Goal: Task Accomplishment & Management: Use online tool/utility

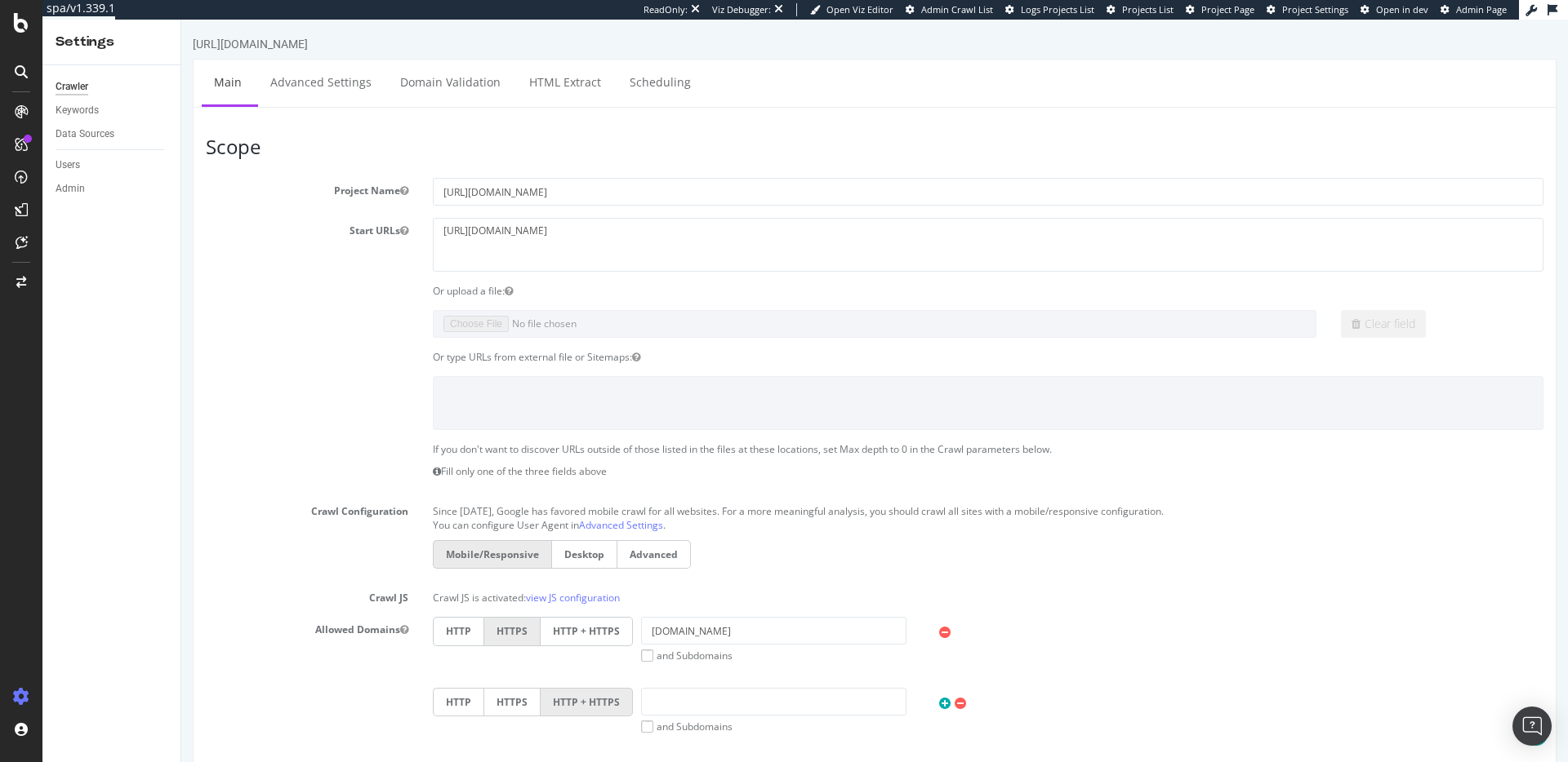
scroll to position [593, 0]
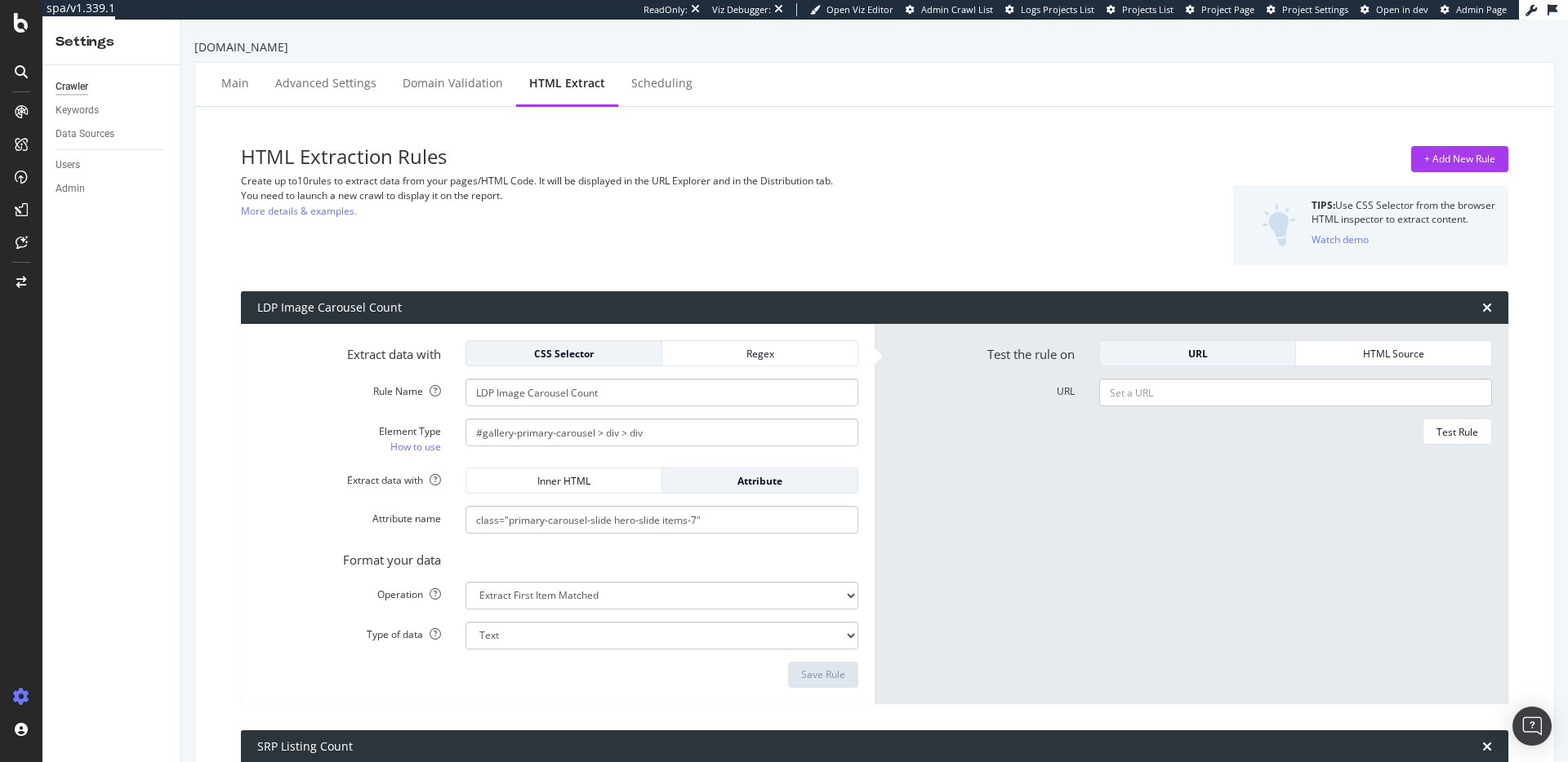
select select "i"
select select "list"
select select "exist"
click at [736, 430] on input "#gallery-primary-carousel > div > div" at bounding box center [662, 432] width 393 height 28
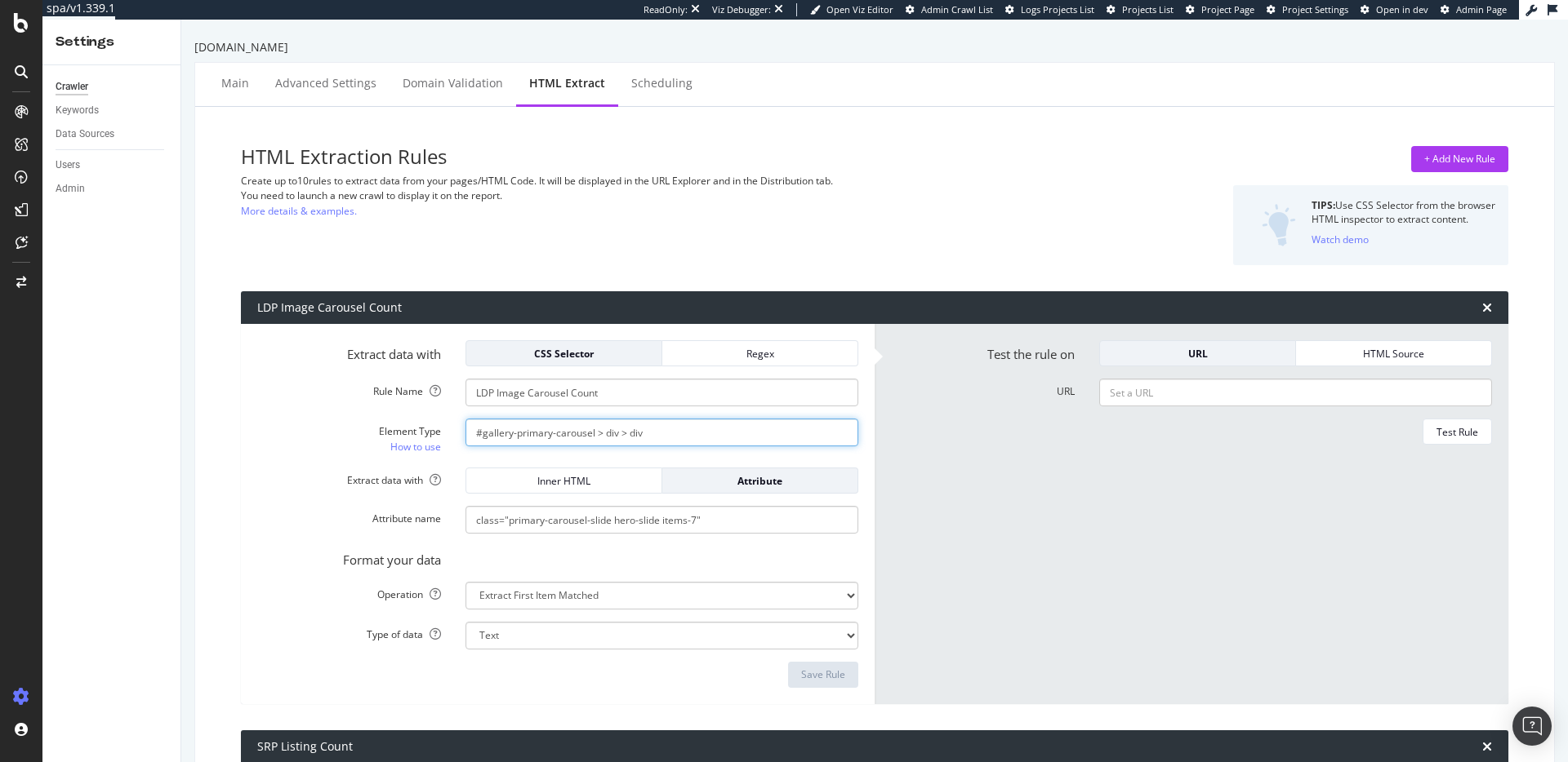
drag, startPoint x: 659, startPoint y: 439, endPoint x: 454, endPoint y: 424, distance: 205.5
click at [454, 424] on div "#gallery-primary-carousel > div > div" at bounding box center [662, 432] width 418 height 28
paste input ".primary-carousel-slide.hero-slide.items-7.actual-items-7"
type input "#gallery-primary-carousel > div > div.primary-carousel-slide.hero-slide.items-7…"
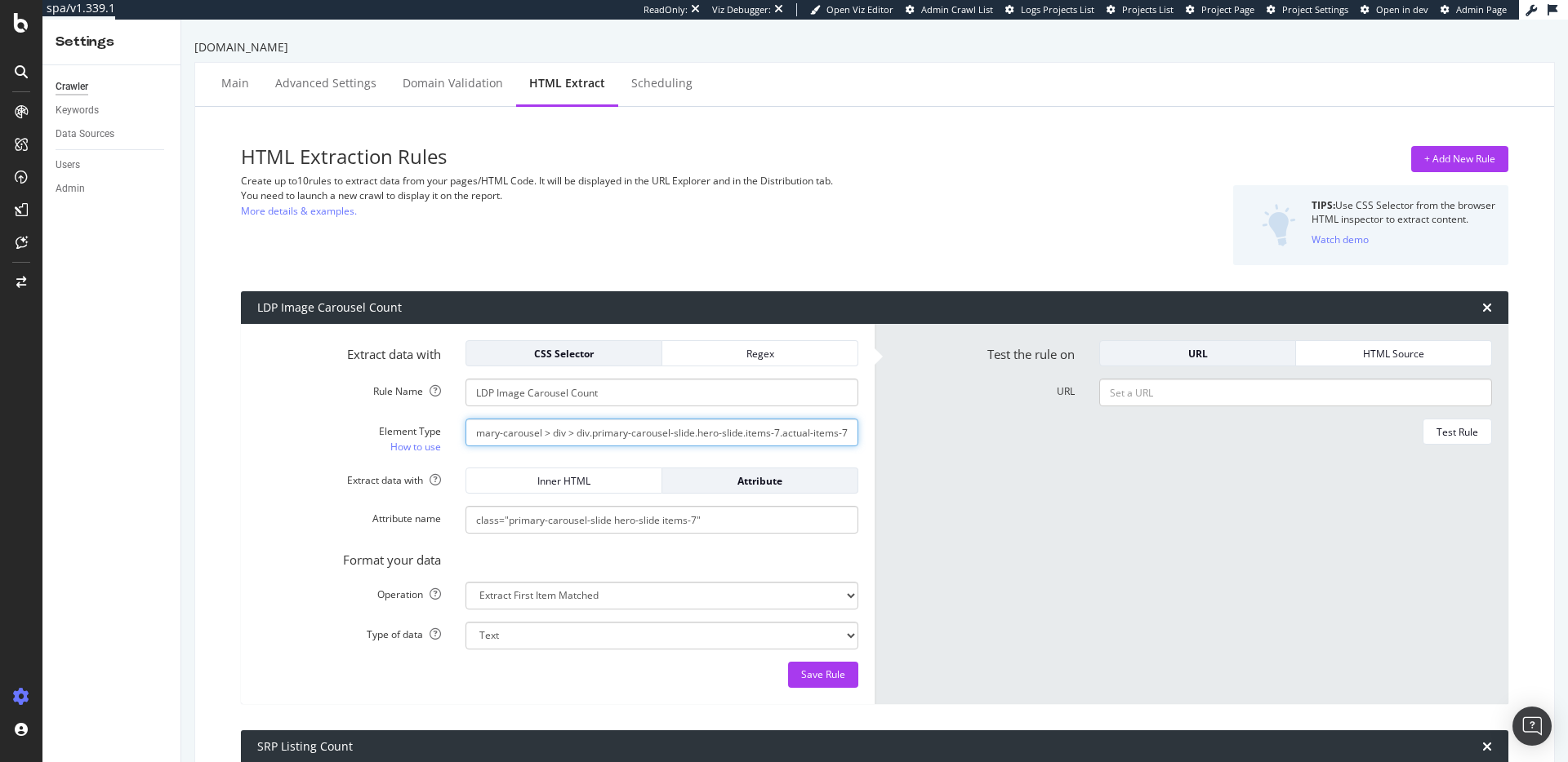
scroll to position [0, 0]
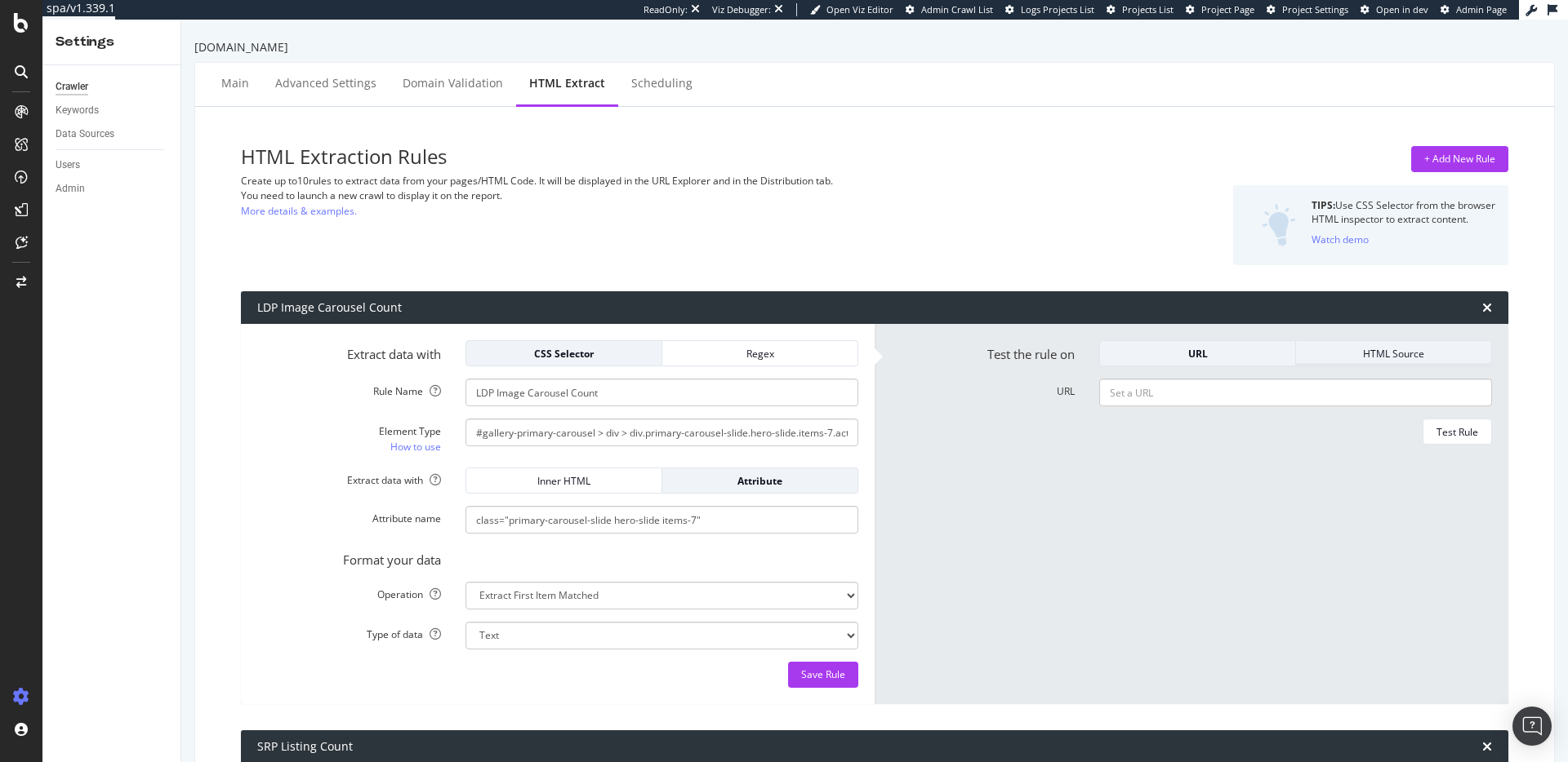
click at [1348, 353] on div "HTML Source" at bounding box center [1393, 353] width 169 height 13
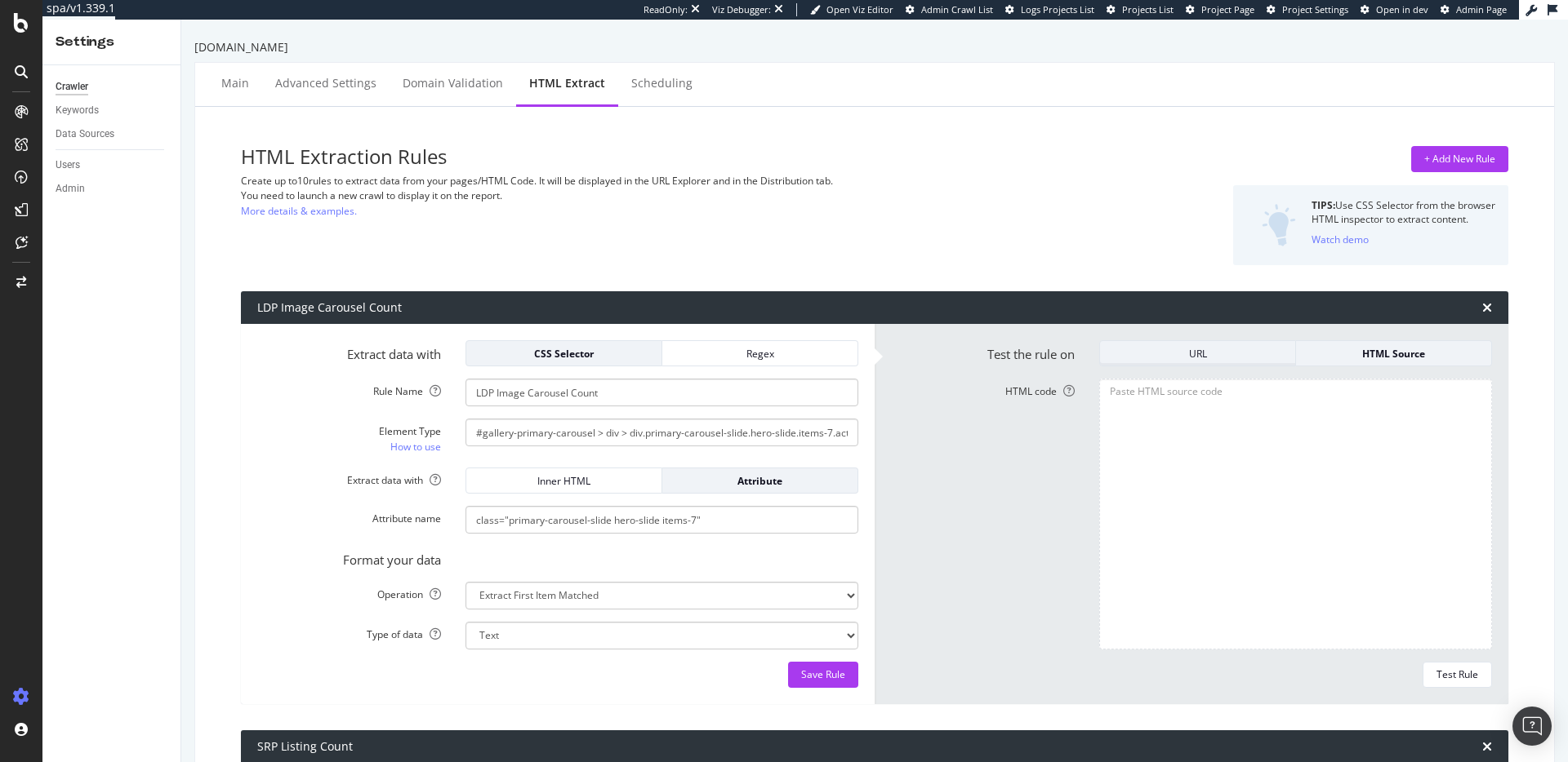
click at [1190, 361] on div "URL" at bounding box center [1198, 354] width 169 height 23
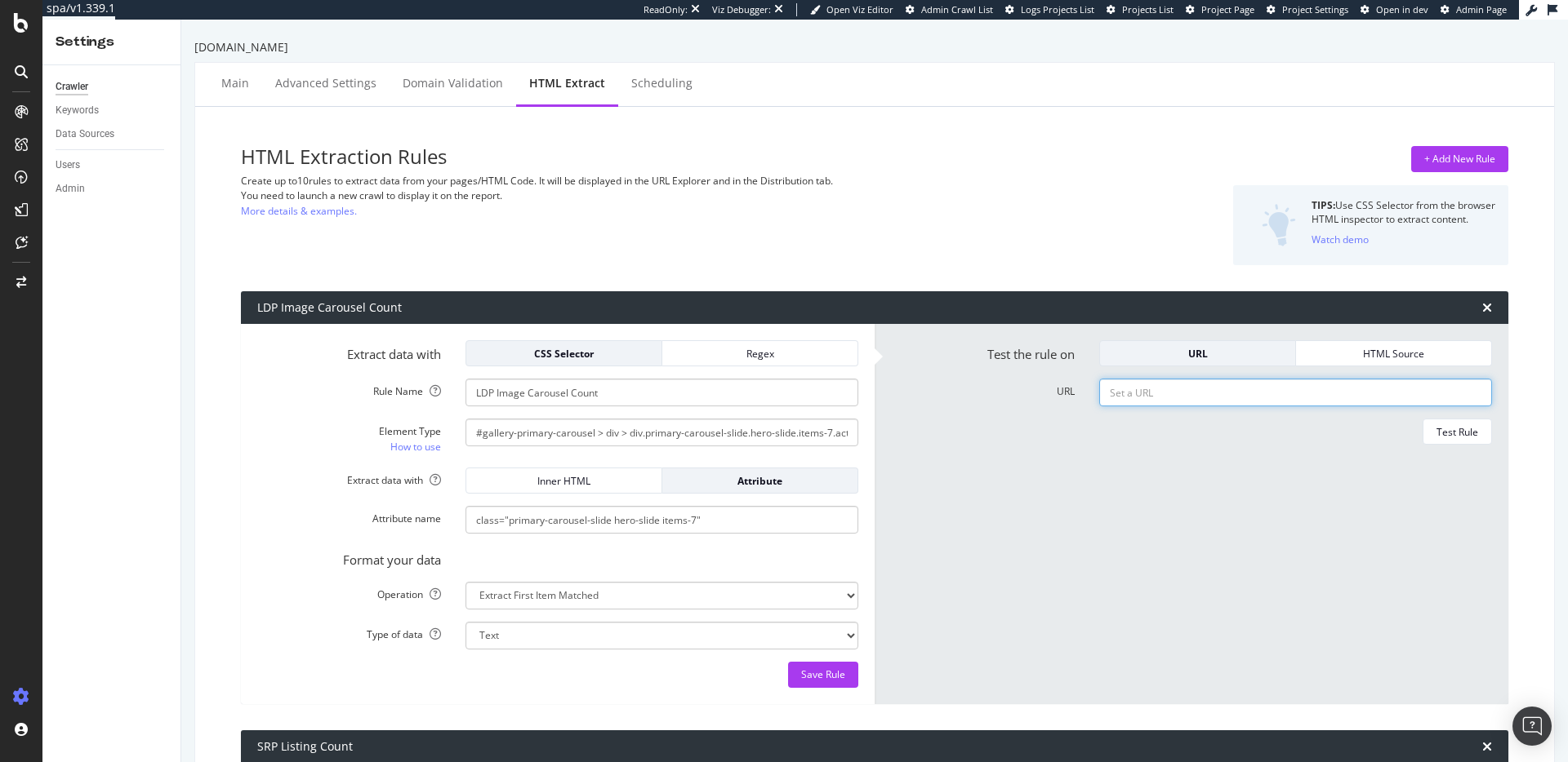
click at [1190, 396] on input "URL" at bounding box center [1296, 392] width 393 height 28
paste input "[URL][DOMAIN_NAME]"
type input "[URL][DOMAIN_NAME]"
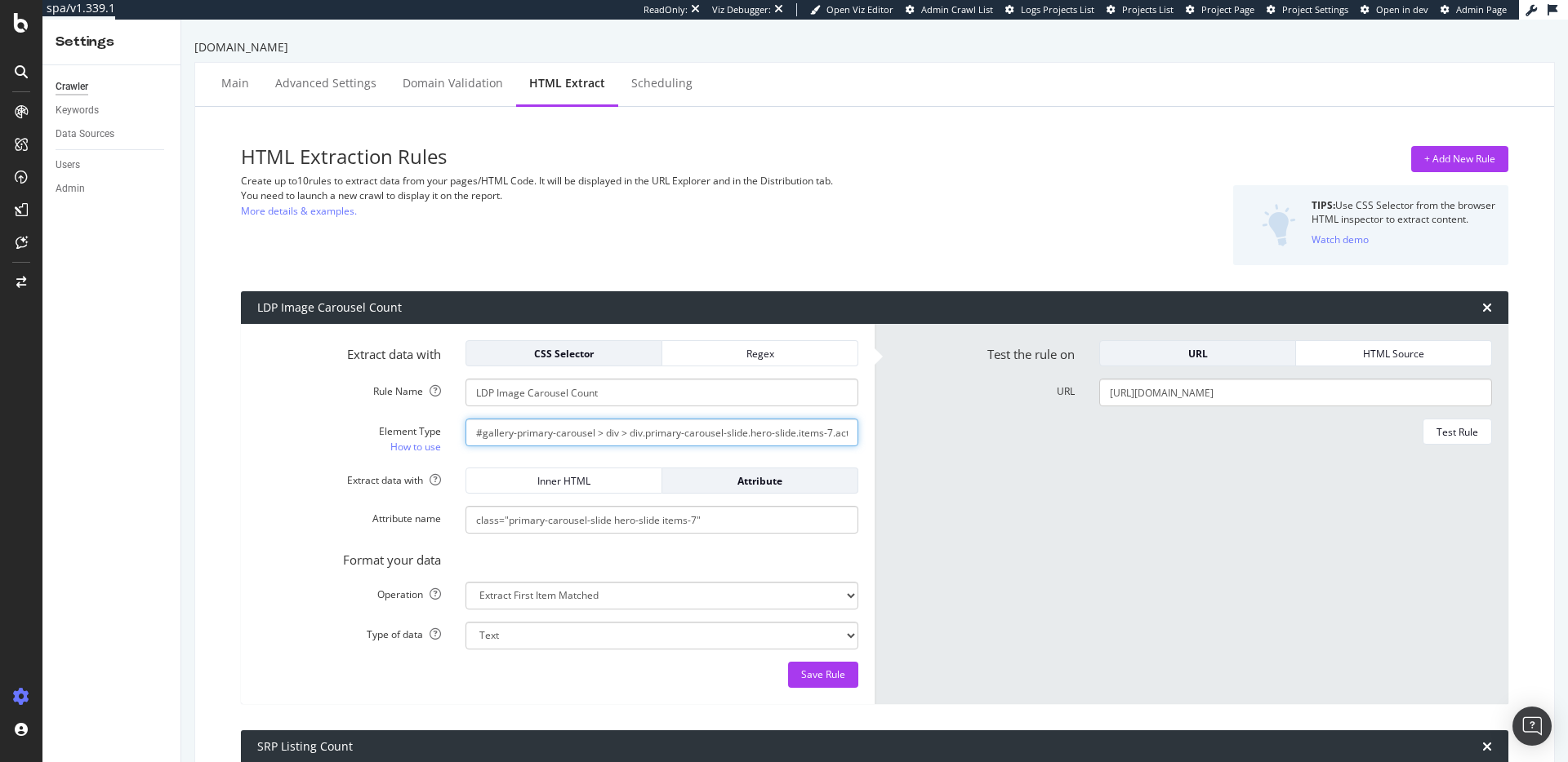
click at [518, 443] on input "#gallery-primary-carousel > div > div.primary-carousel-slide.hero-slide.items-7…" at bounding box center [662, 432] width 393 height 28
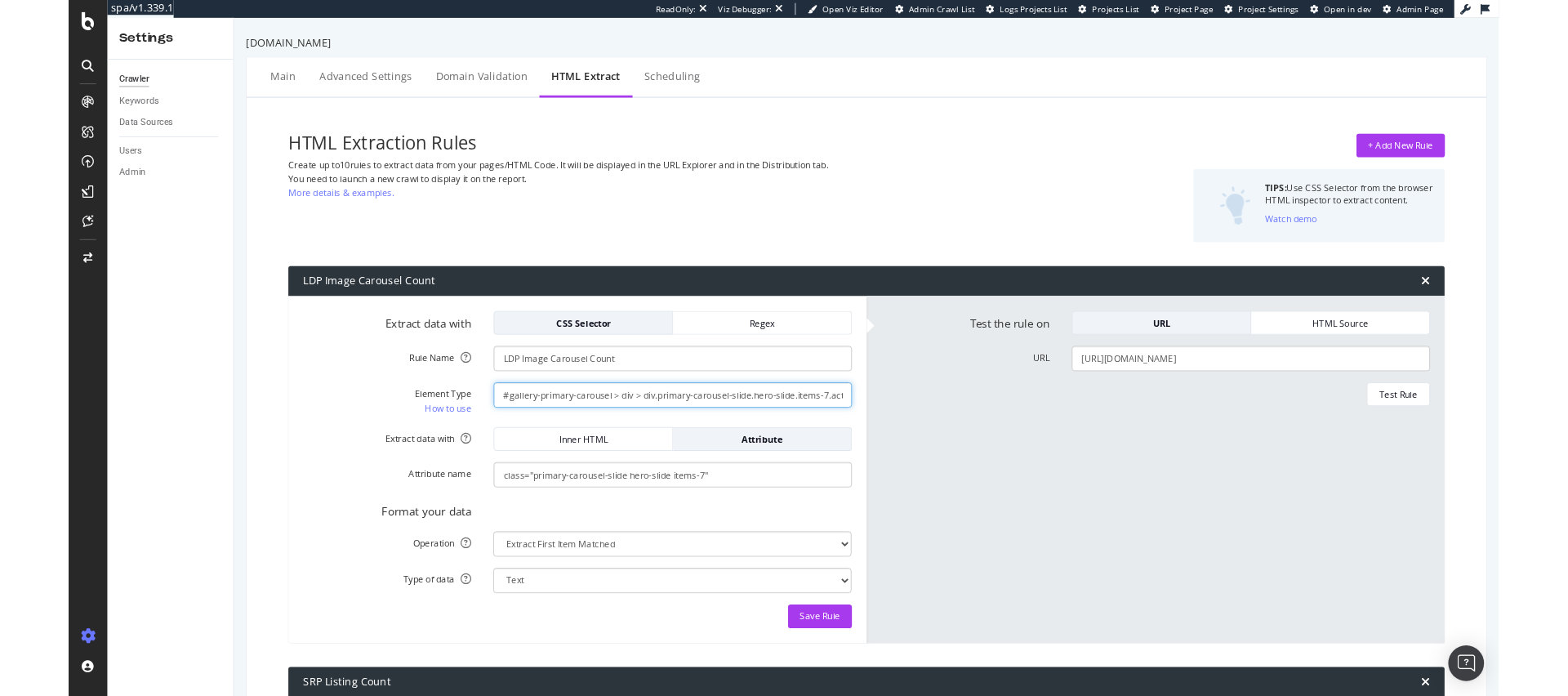
scroll to position [0, 0]
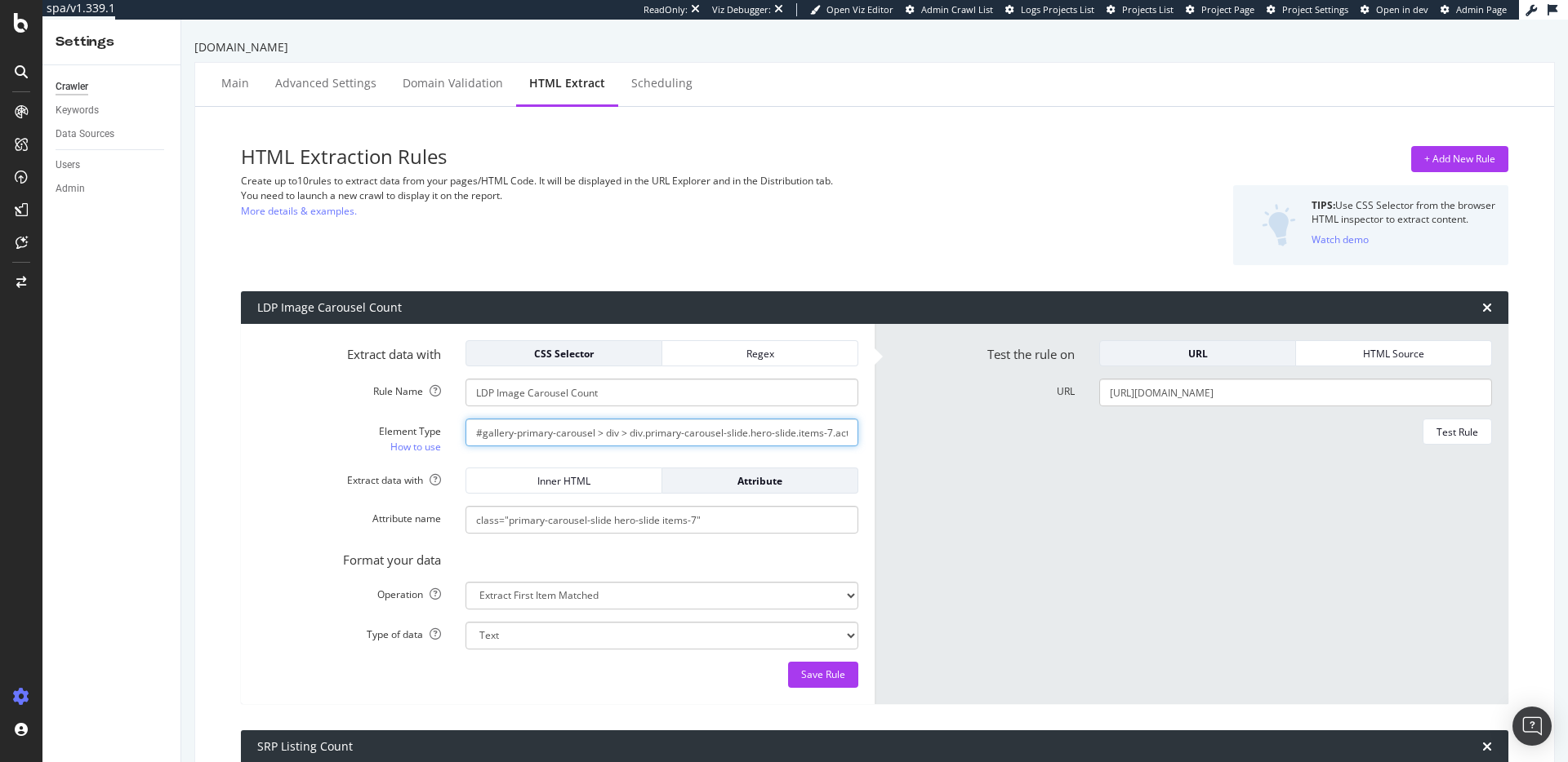
click at [518, 443] on input "#gallery-primary-carousel > div > div.primary-carousel-slide.hero-slide.items-7…" at bounding box center [662, 432] width 393 height 28
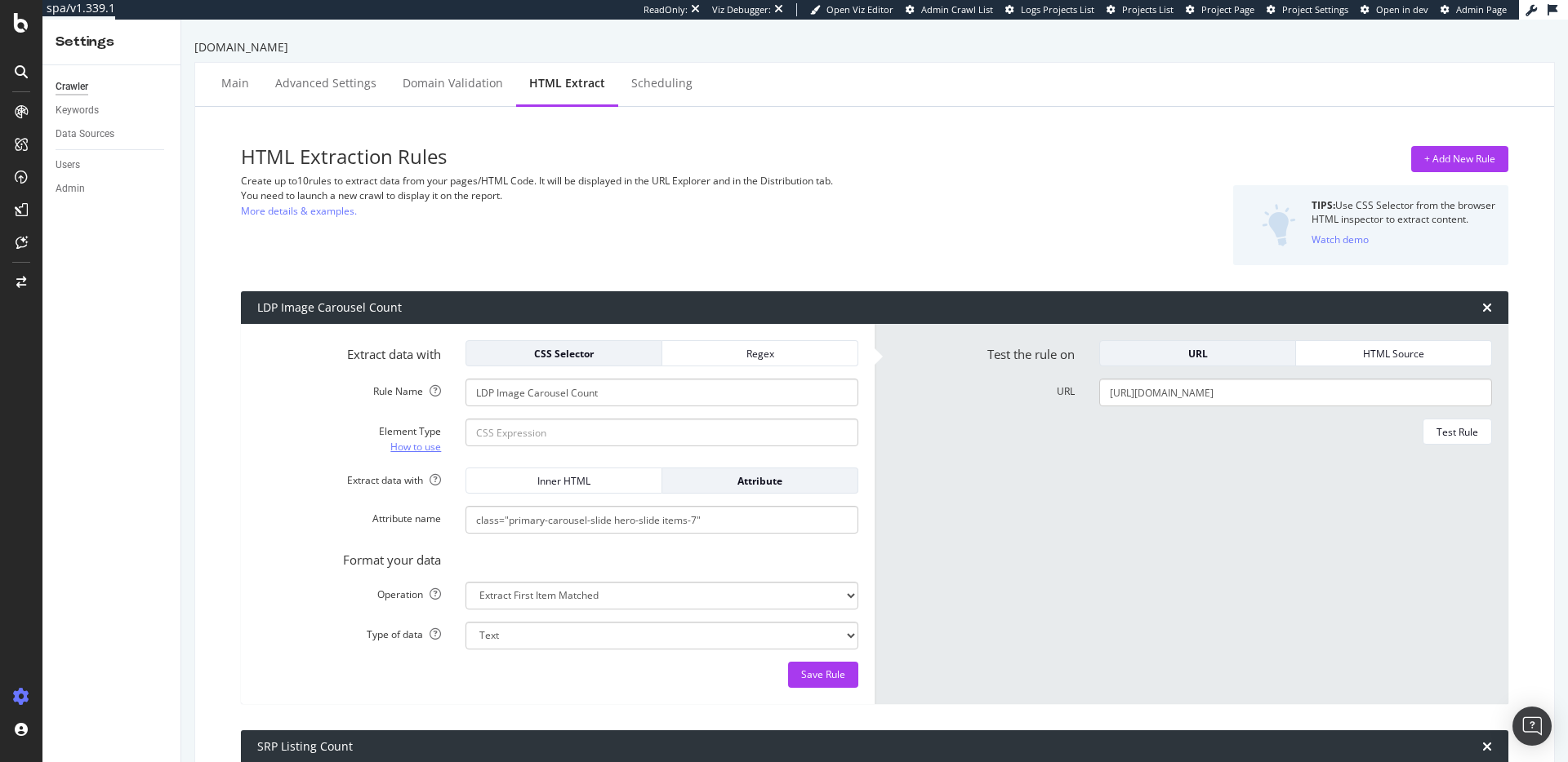
click at [430, 444] on link "How to use" at bounding box center [416, 447] width 51 height 17
click at [617, 401] on input "LDP Image Carousel Count" at bounding box center [662, 392] width 393 height 28
click at [615, 429] on input "Element Type How to use" at bounding box center [662, 432] width 393 height 28
click at [515, 441] on input "Element Type How to use" at bounding box center [662, 432] width 393 height 28
click at [629, 341] on button "CSS Selector" at bounding box center [564, 353] width 197 height 26
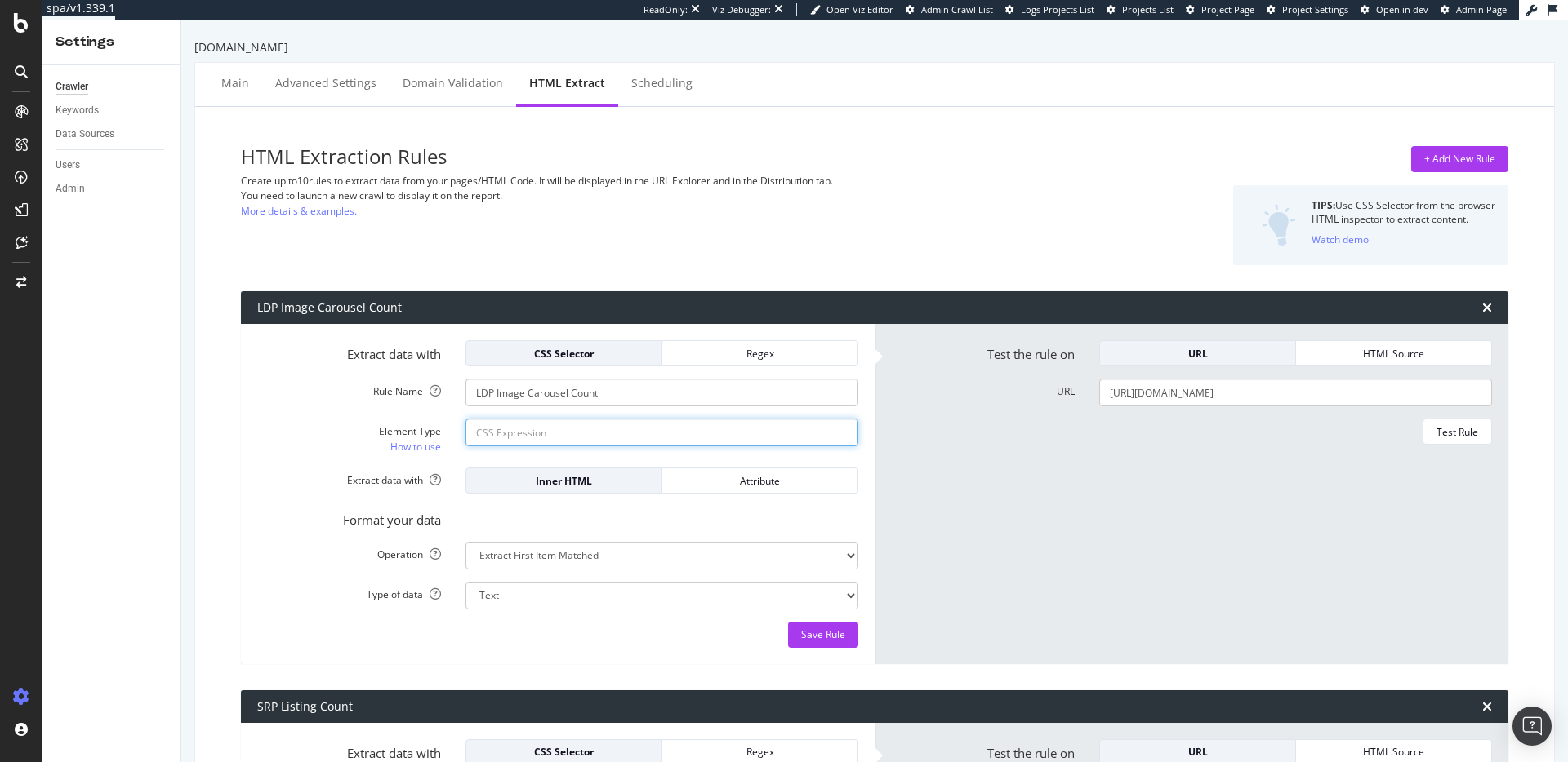
click at [517, 439] on input "Element Type How to use" at bounding box center [662, 432] width 393 height 28
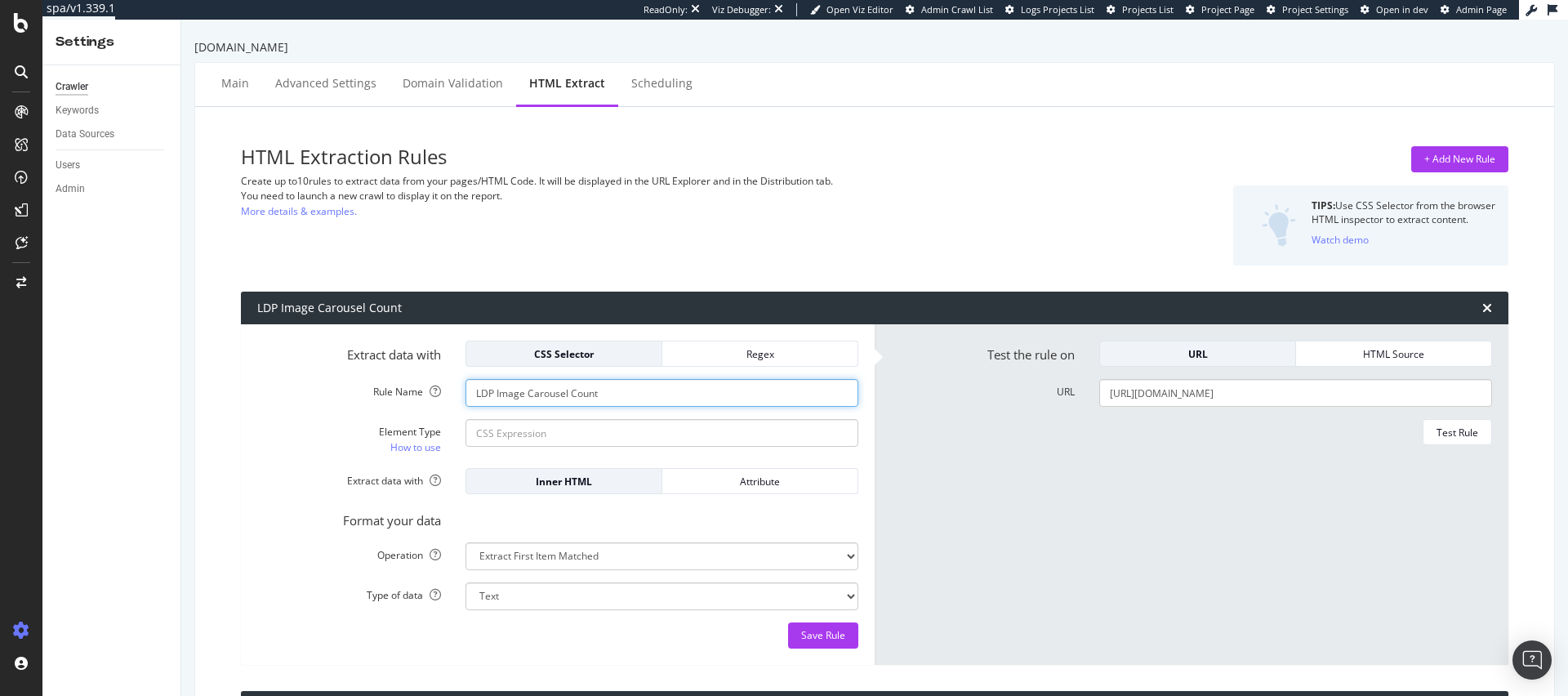
click at [504, 397] on input "LDP Image Carousel Count" at bounding box center [662, 392] width 393 height 28
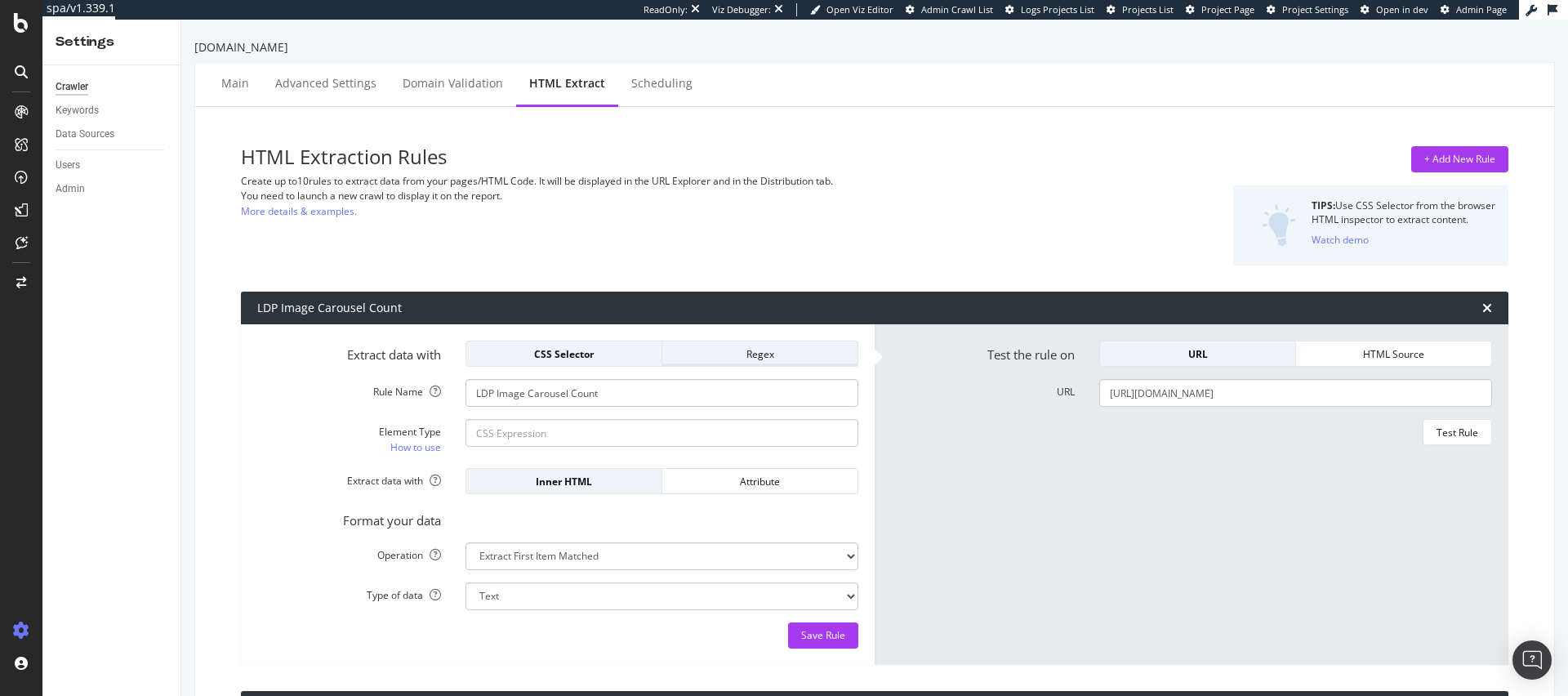
click at [720, 356] on div "Regex" at bounding box center [760, 353] width 169 height 13
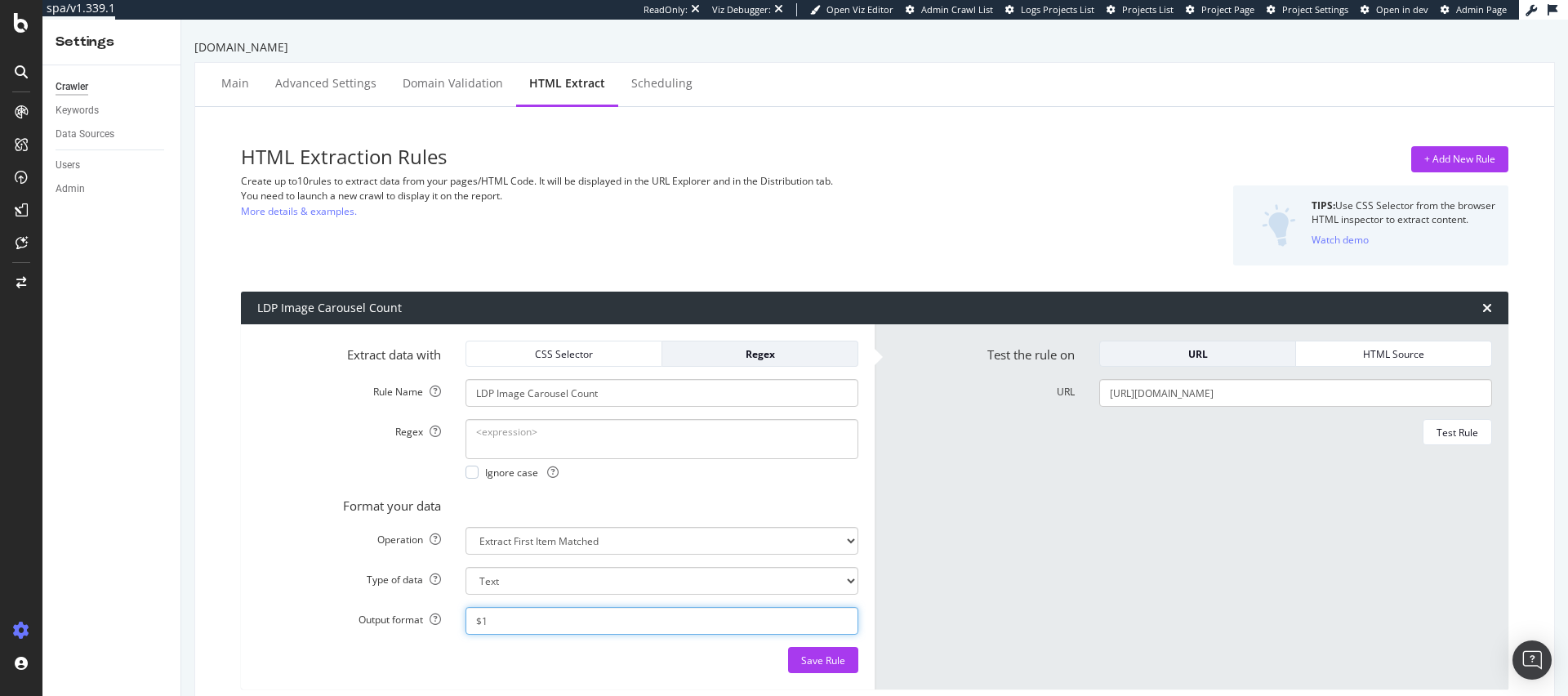
click at [547, 624] on input "$1" at bounding box center [662, 620] width 393 height 28
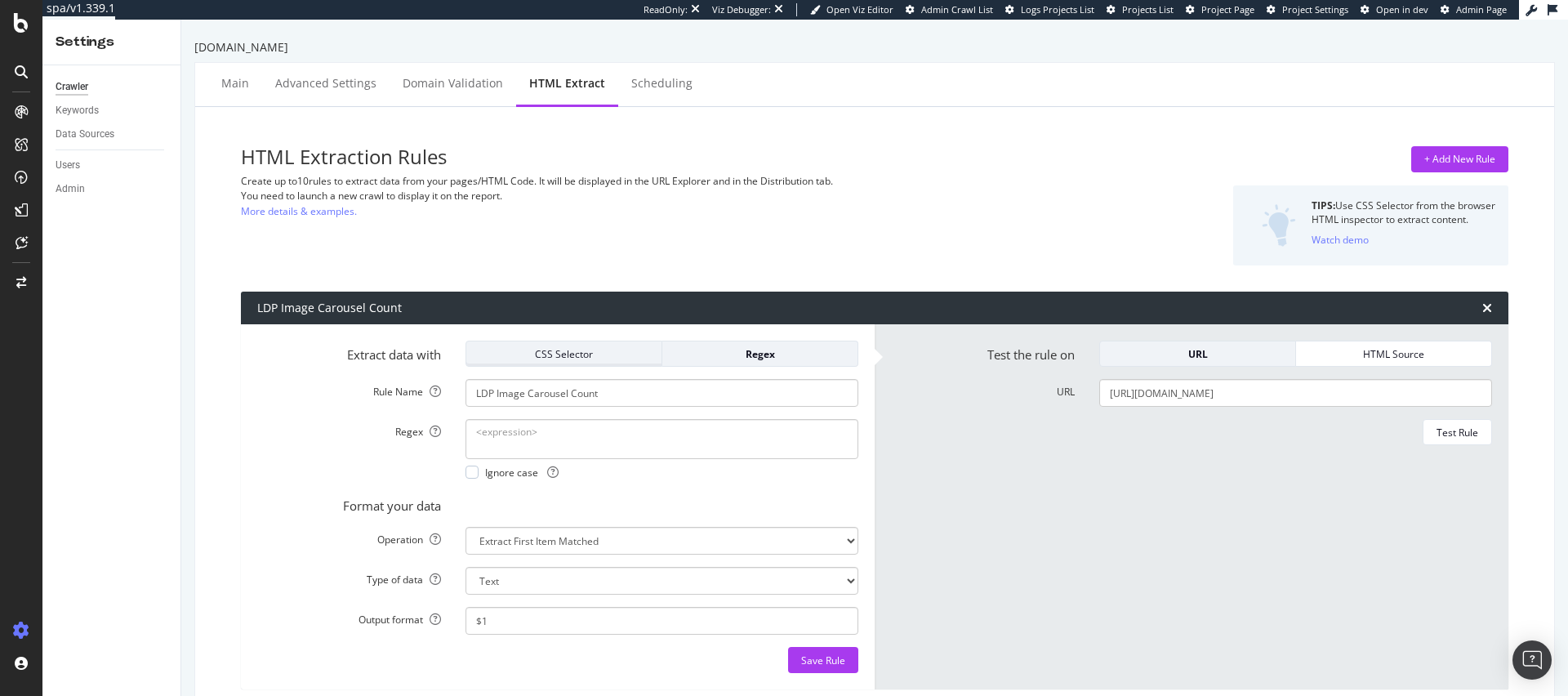
click at [563, 345] on div "CSS Selector" at bounding box center [564, 354] width 169 height 23
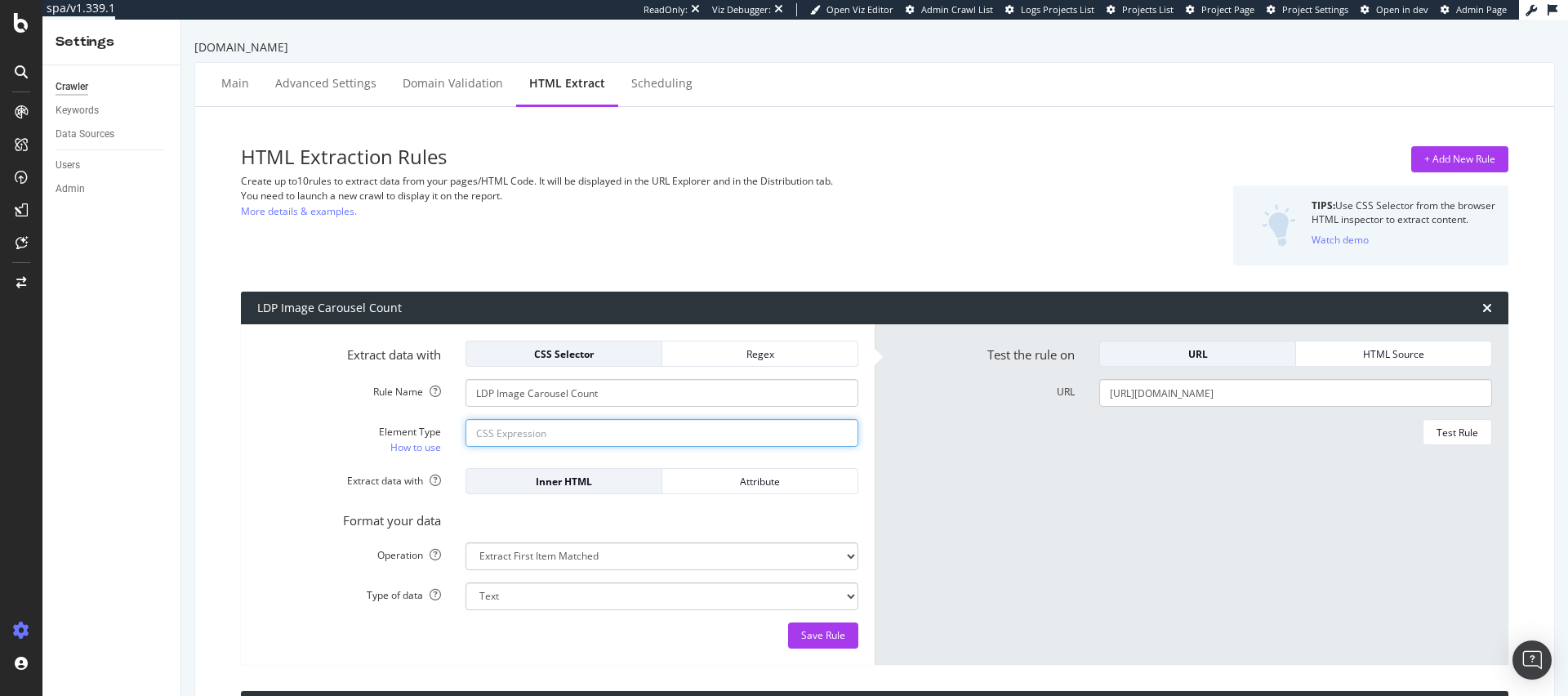
click at [575, 431] on input "Element Type How to use" at bounding box center [662, 433] width 393 height 28
paste input "<div class="primary-carousel-slide hero-slide items-7 actual-items-7" data-slid…"
type input "<div class="primary-carousel-slide hero-slide items-7 actual-items-7" data-slid…"
click at [623, 481] on div "Inner HTML" at bounding box center [564, 481] width 169 height 13
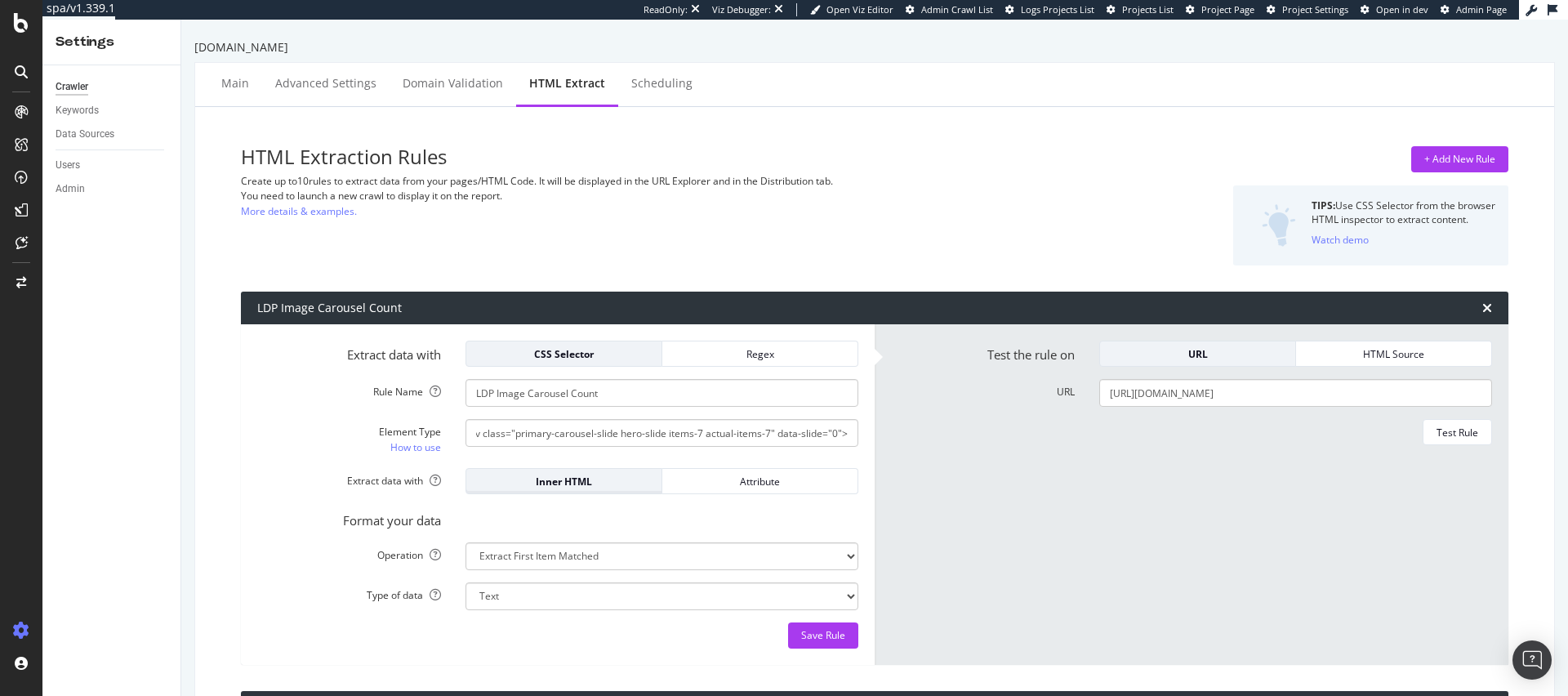
scroll to position [0, 0]
click at [565, 480] on div "Inner HTML" at bounding box center [564, 481] width 169 height 13
click at [564, 559] on select "Extract First Item Matched Extract First 3 Items Matched Count Number of Occure…" at bounding box center [662, 555] width 393 height 28
click at [466, 542] on select "Extract First Item Matched Extract First 3 Items Matched Count Number of Occure…" at bounding box center [662, 555] width 393 height 28
click at [530, 597] on select "Text Integer number Floating point number Date" at bounding box center [662, 596] width 393 height 28
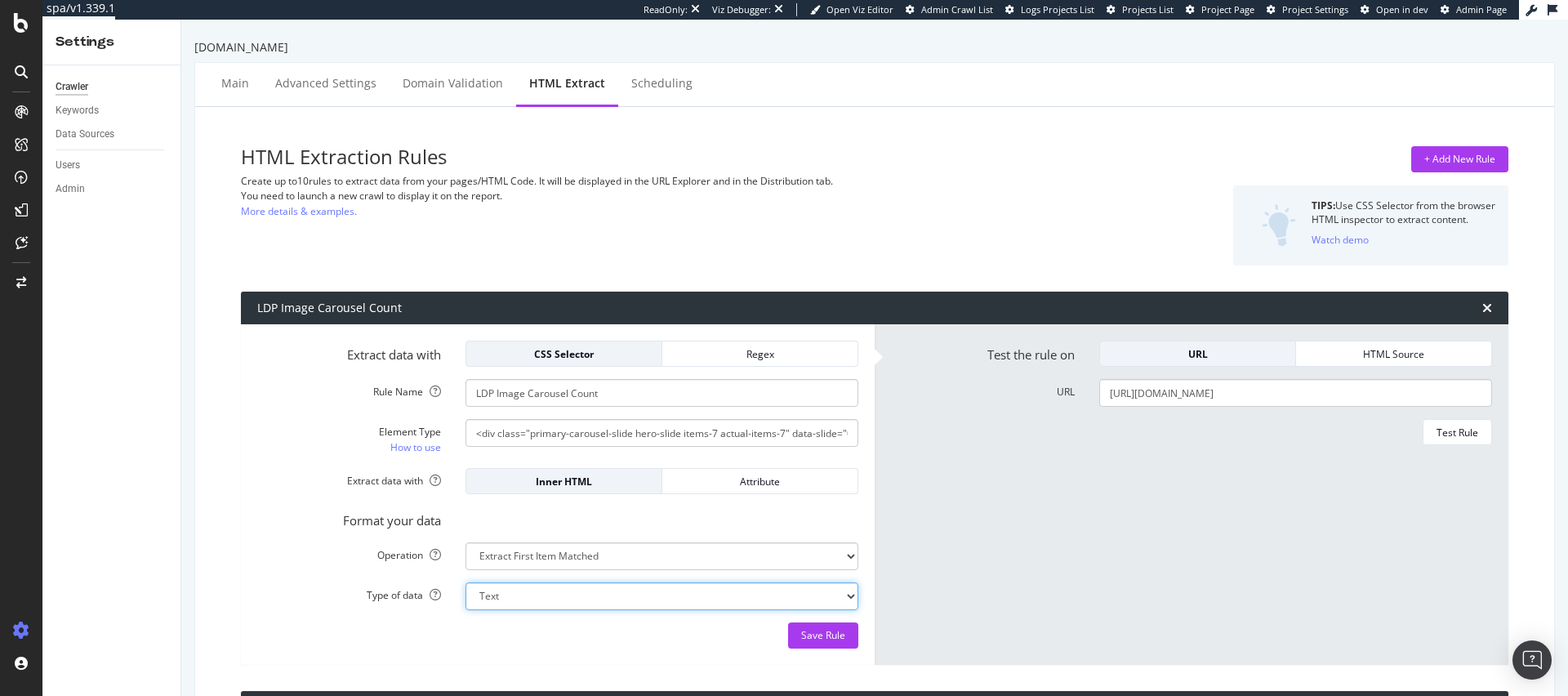
select select "i"
click at [466, 582] on select "Text Integer number Floating point number Date" at bounding box center [662, 596] width 393 height 28
click at [1437, 439] on div "Test Rule" at bounding box center [1458, 433] width 41 height 23
click at [1142, 449] on textarea "No results matched this rule" at bounding box center [1296, 514] width 393 height 191
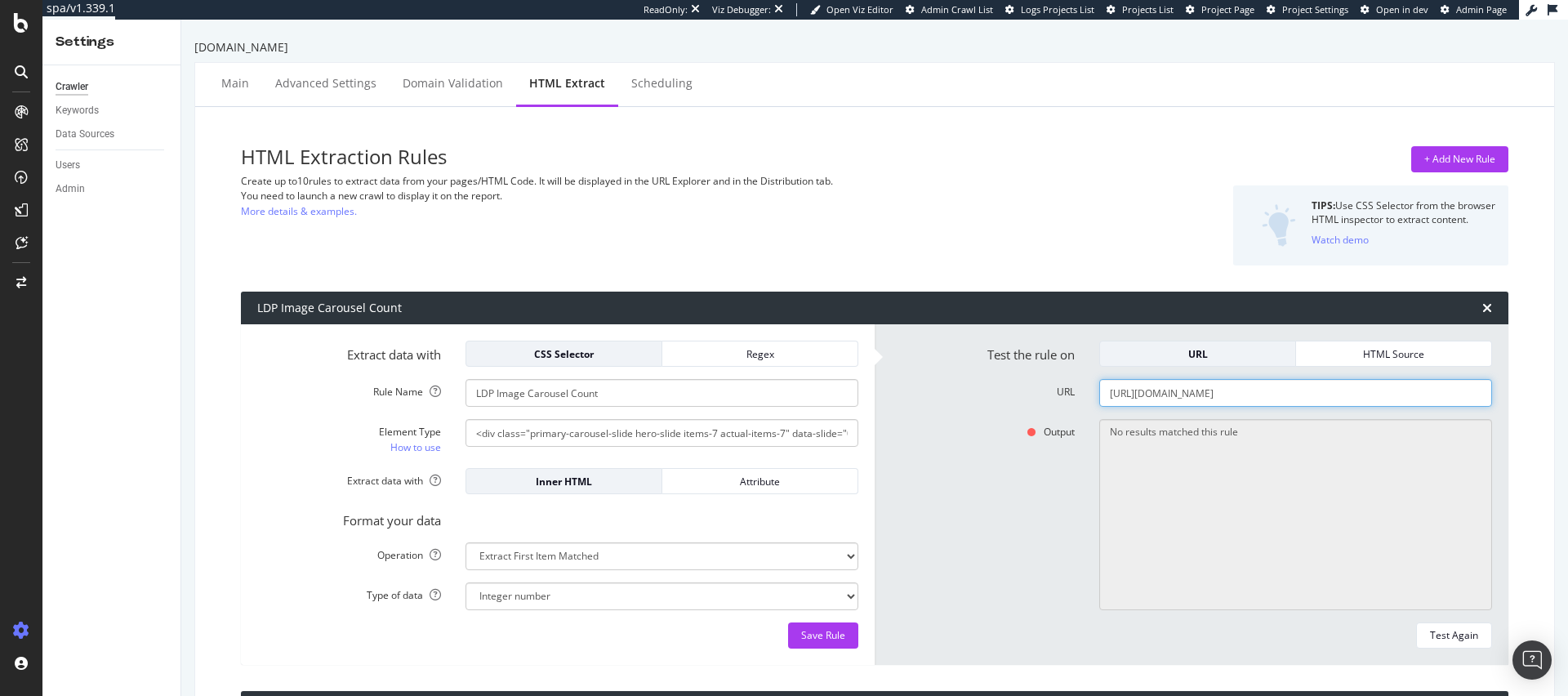
click at [1303, 393] on input "[URL][DOMAIN_NAME]" at bounding box center [1296, 392] width 393 height 28
click at [1456, 638] on div "Test Again" at bounding box center [1454, 634] width 48 height 13
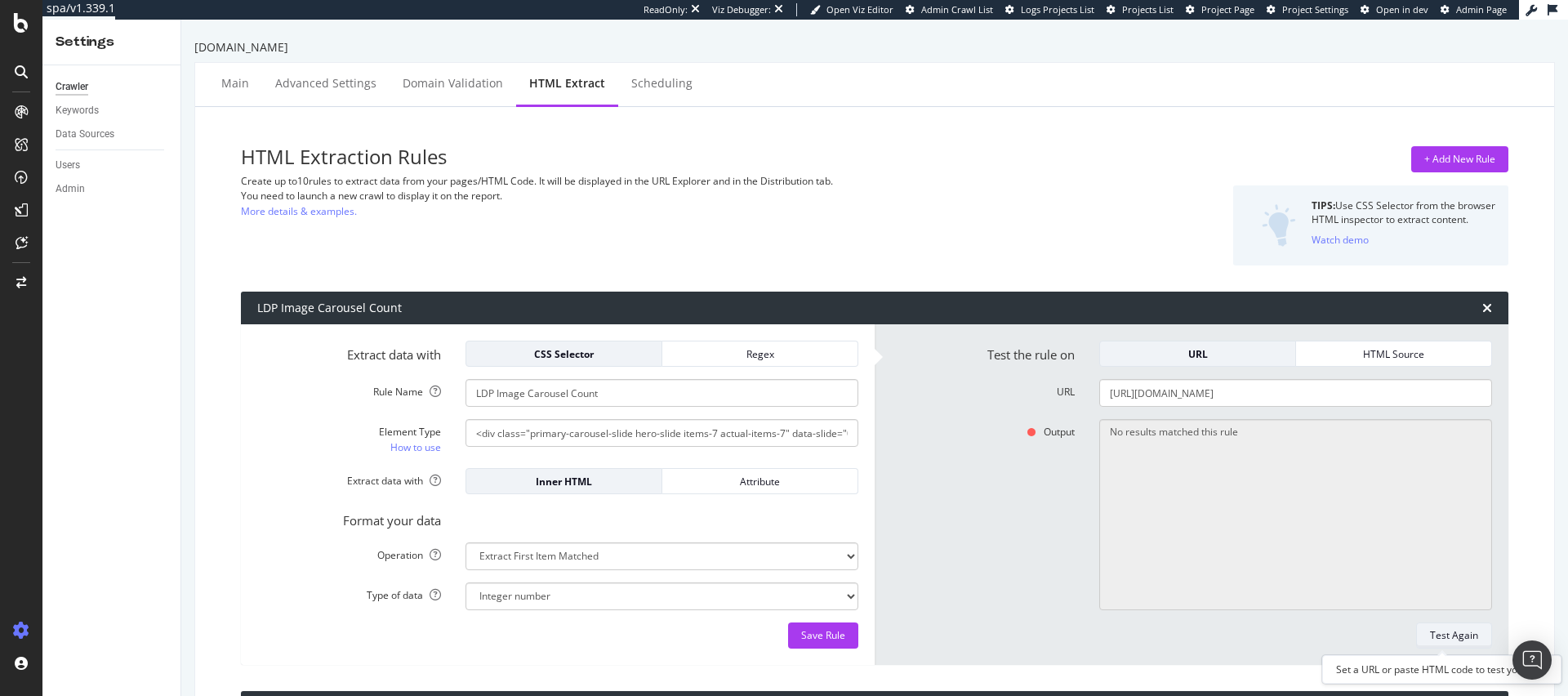
scroll to position [0, 0]
click at [1401, 360] on div "HTML Source" at bounding box center [1393, 354] width 169 height 23
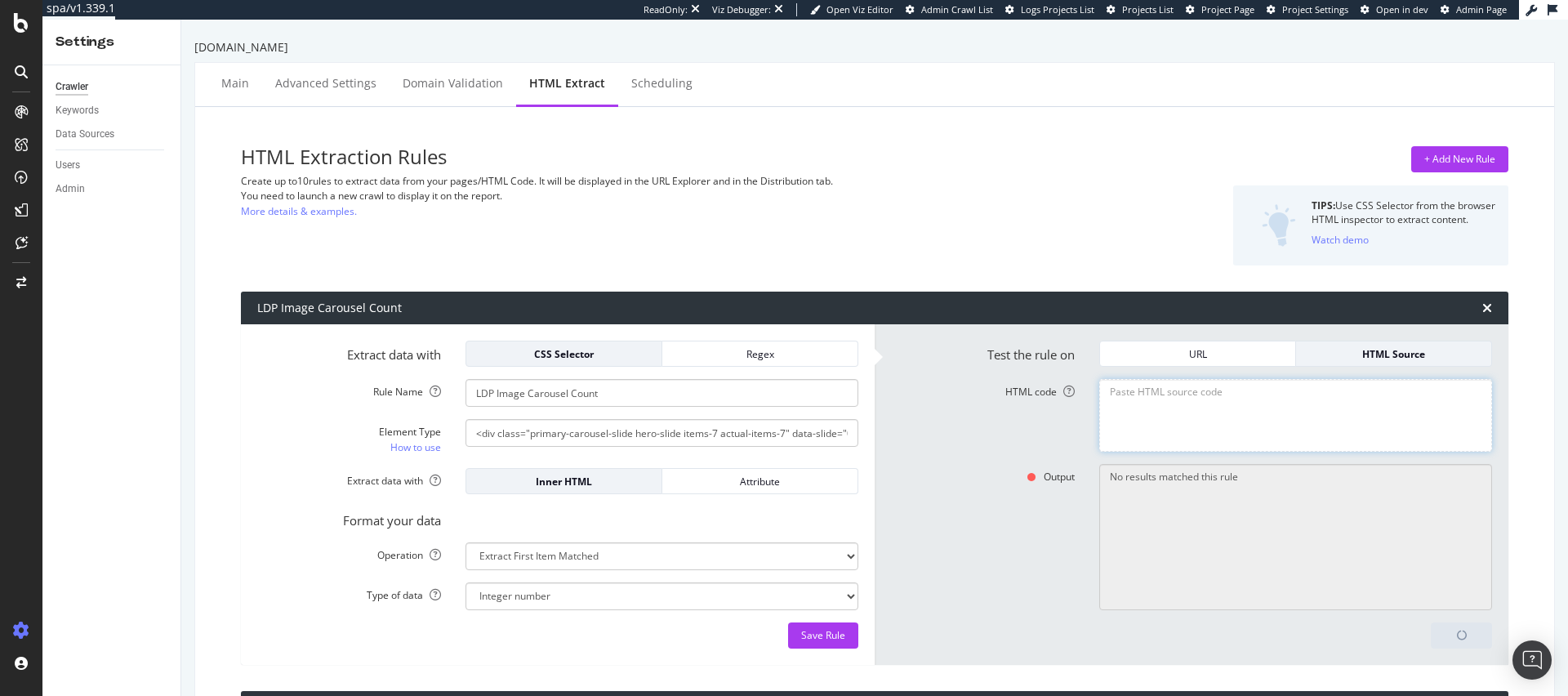
click at [1184, 440] on textarea "HTML code" at bounding box center [1296, 415] width 393 height 73
paste textarea "<!DOCTYPE html> <html lang="en"> <head> <link rel="preconnect" href="[URL][DOMA…"
type textarea "<!DOCTYPE html> <html lang="en"> <head> <link rel="preconnect" href="[URL][DOMA…"
click at [1021, 443] on label "HTML code" at bounding box center [983, 415] width 208 height 73
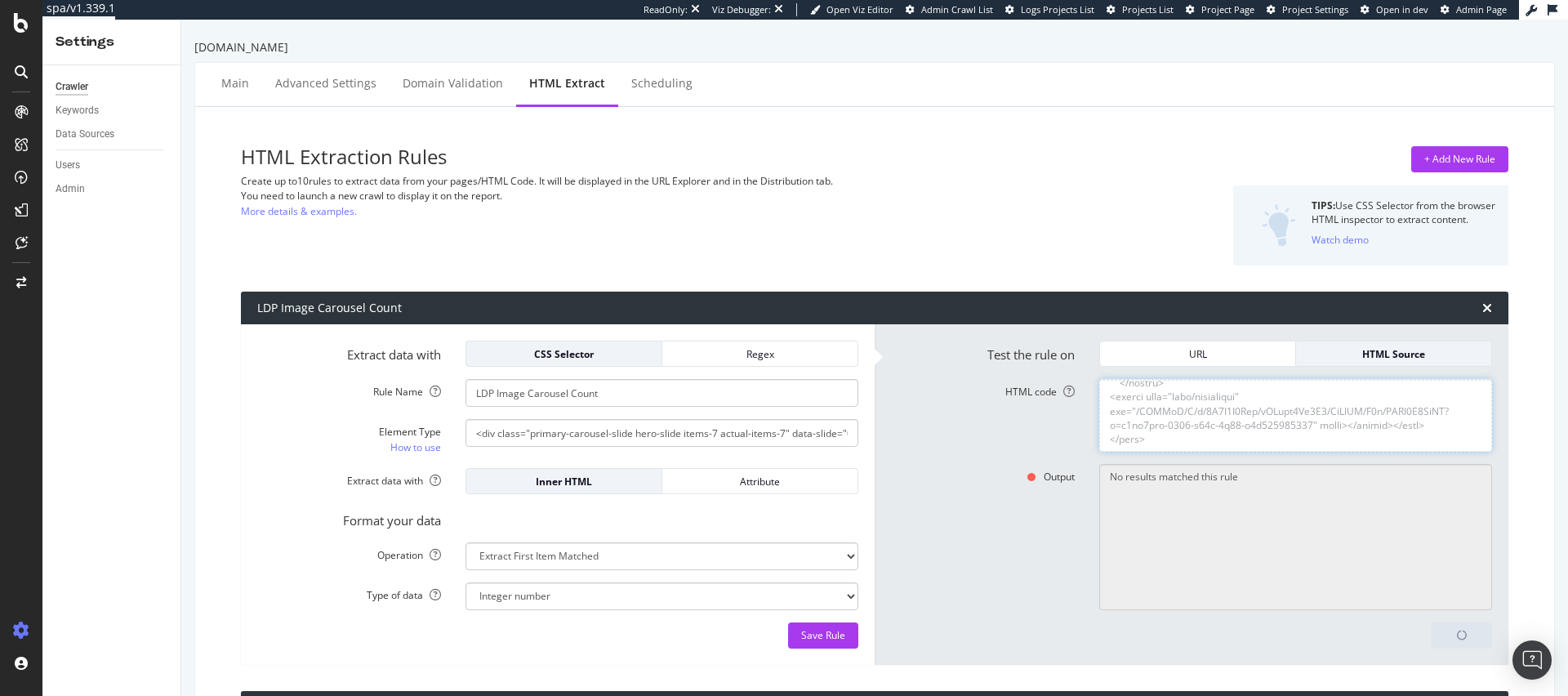
click at [1099, 443] on textarea "HTML code" at bounding box center [1296, 415] width 393 height 73
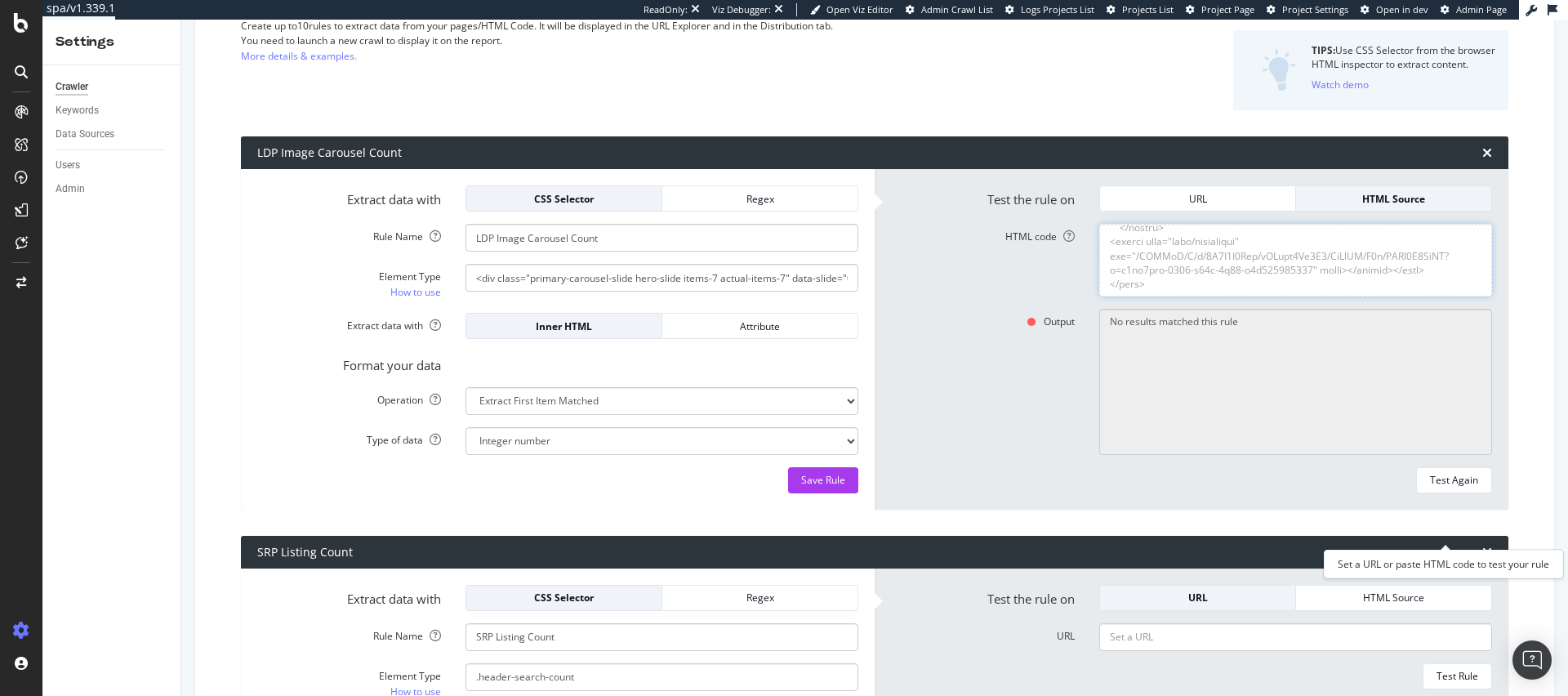
scroll to position [154, 0]
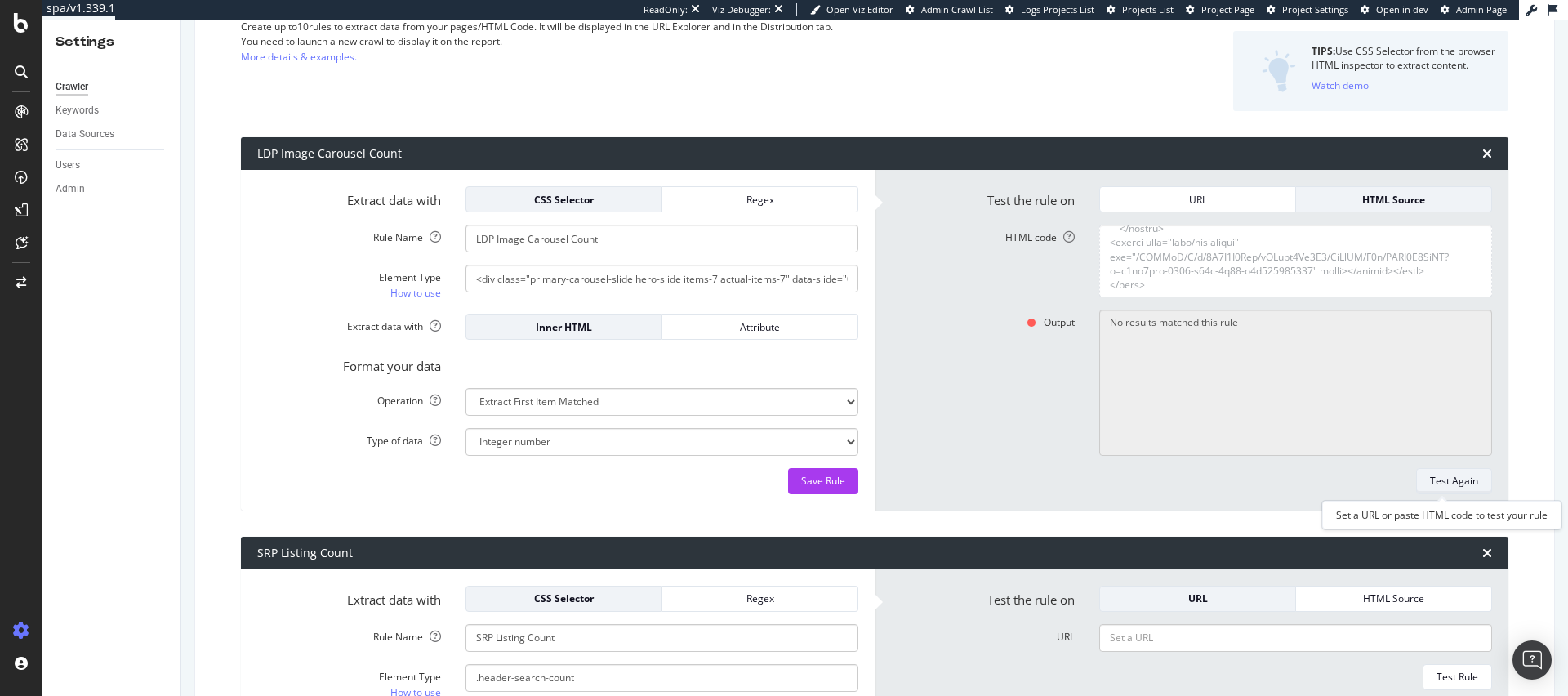
click at [1430, 475] on div "Test Again" at bounding box center [1454, 480] width 48 height 13
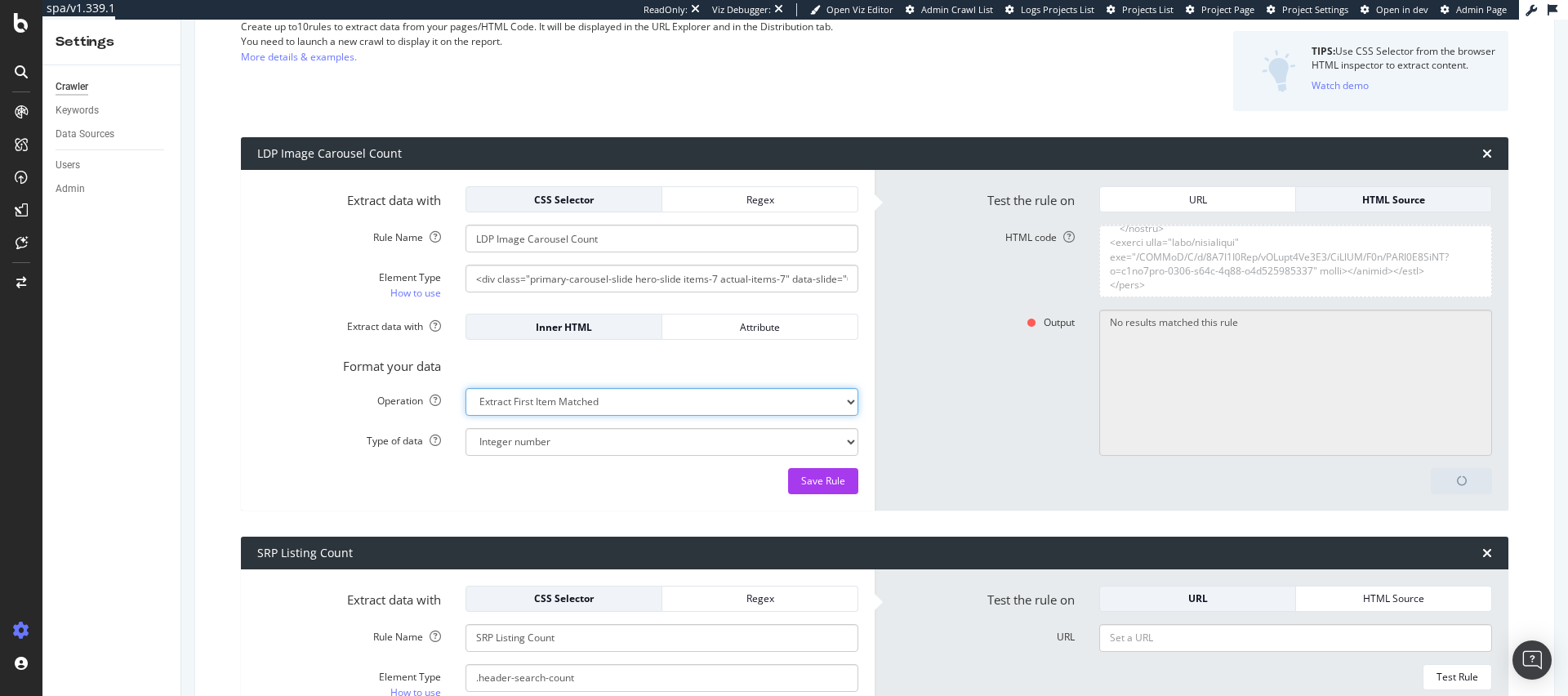
click at [588, 403] on select "Extract First Item Matched Extract First 3 Items Matched Count Number of Occure…" at bounding box center [662, 401] width 393 height 28
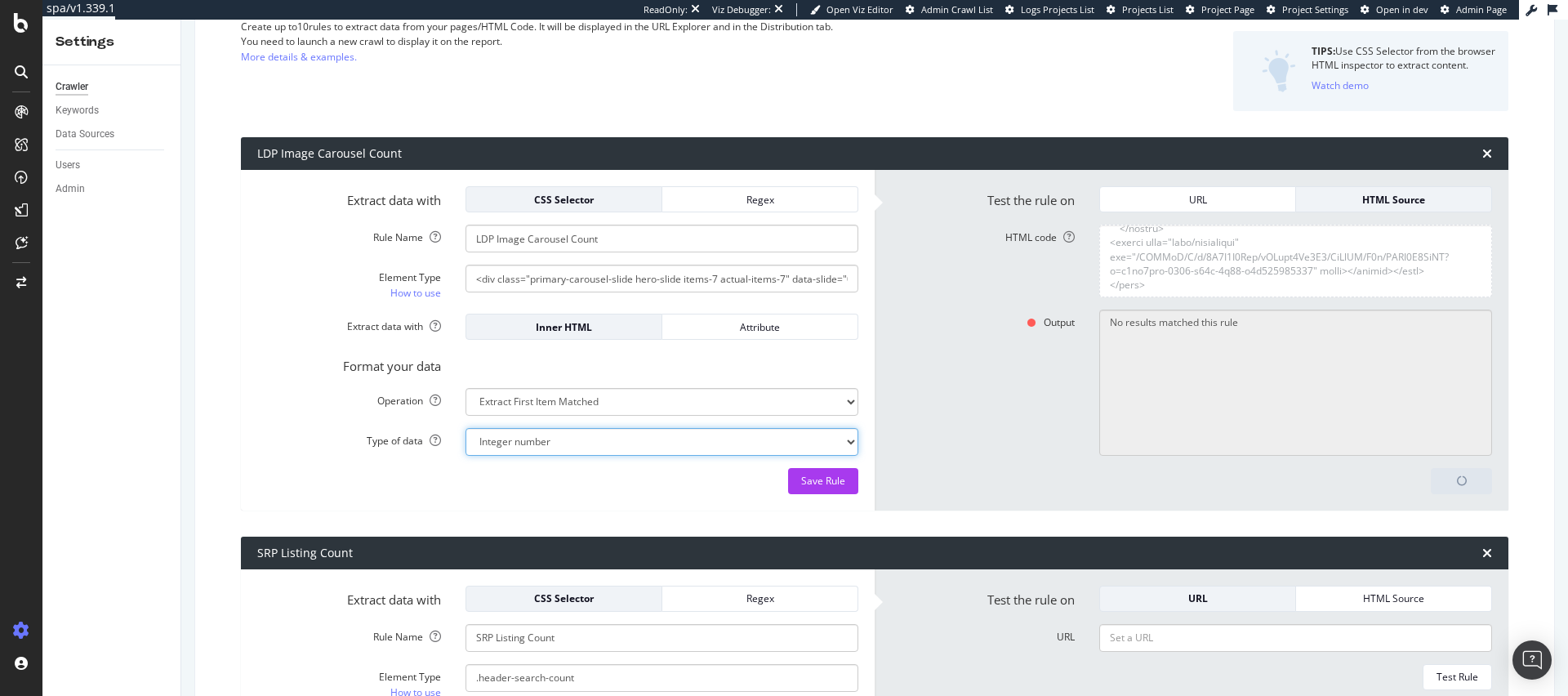
click at [588, 430] on select "Text Integer number Floating point number Date" at bounding box center [662, 442] width 393 height 28
click at [466, 428] on select "Text Integer number Floating point number Date" at bounding box center [662, 442] width 393 height 28
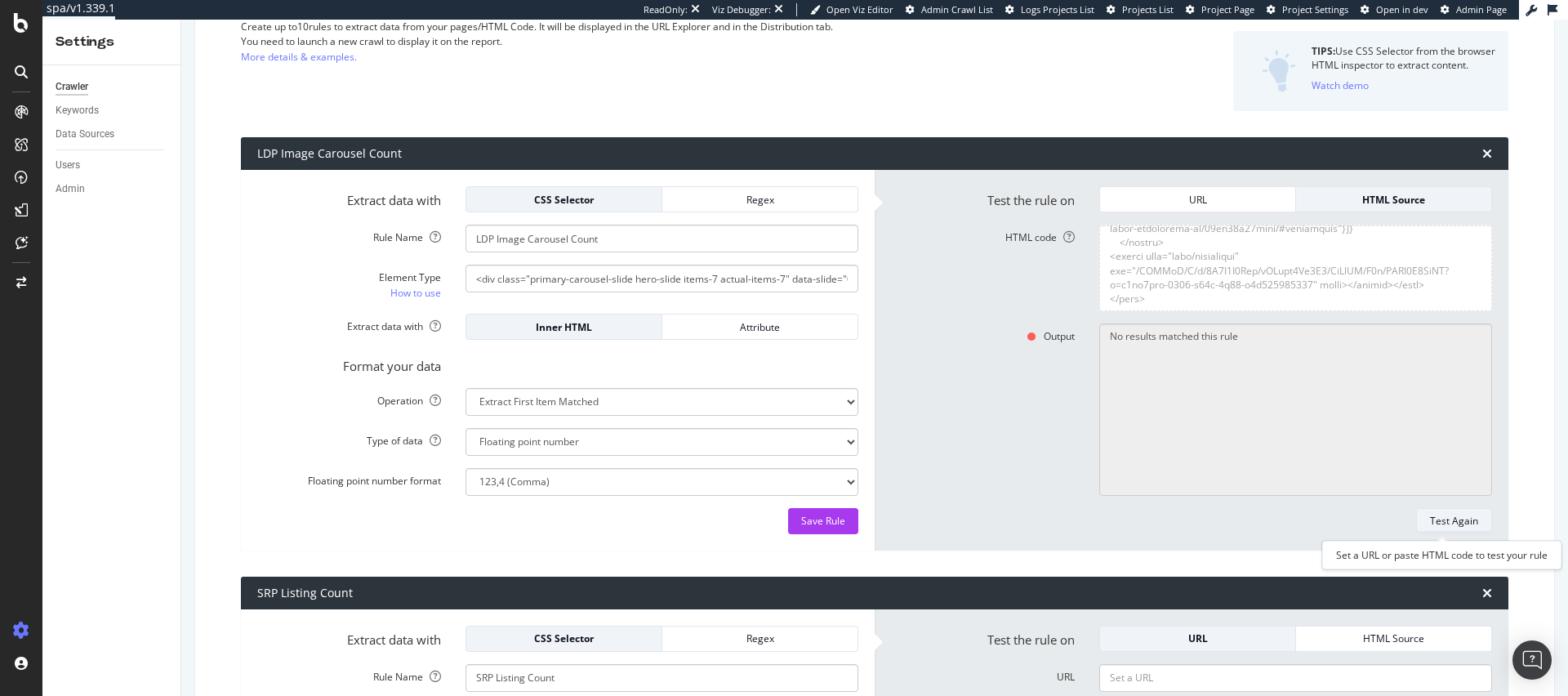
click at [1458, 527] on div "Test Again" at bounding box center [1454, 520] width 48 height 13
click at [1200, 193] on div "URL" at bounding box center [1198, 199] width 169 height 13
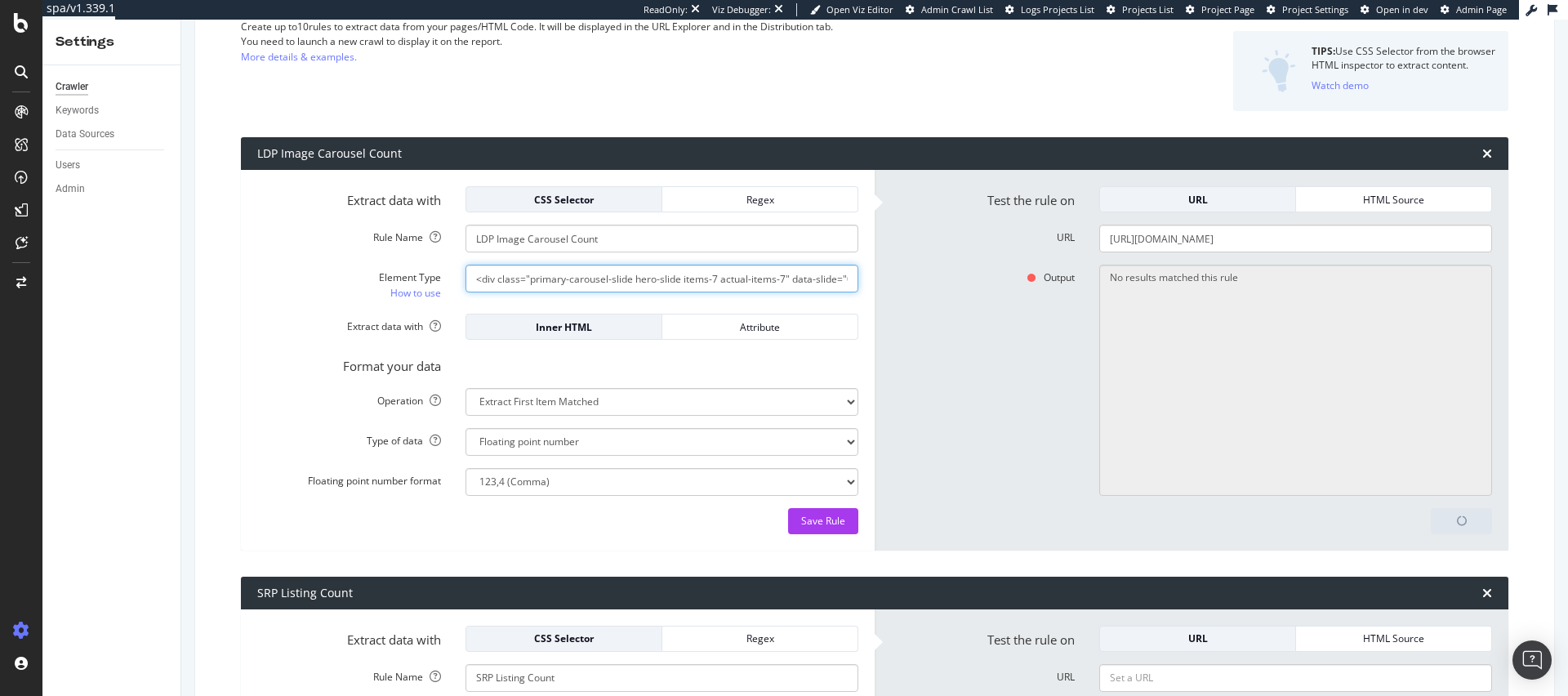
click at [590, 279] on input "<div class="primary-carousel-slide hero-slide items-7 actual-items-7" data-slid…" at bounding box center [662, 278] width 393 height 28
click at [641, 279] on input "<div class="primary-carousel-slide hero-slide items-7 actual-items-7" data-slid…" at bounding box center [662, 278] width 393 height 28
click at [691, 278] on input "<div class="primary-carousel-slide hero-slide items-7 actual-items-7" data-slid…" at bounding box center [662, 278] width 393 height 28
click at [756, 277] on input "<div class="primary-carousel-slide hero-slide items-7 actual-items-7" data-slid…" at bounding box center [662, 278] width 393 height 28
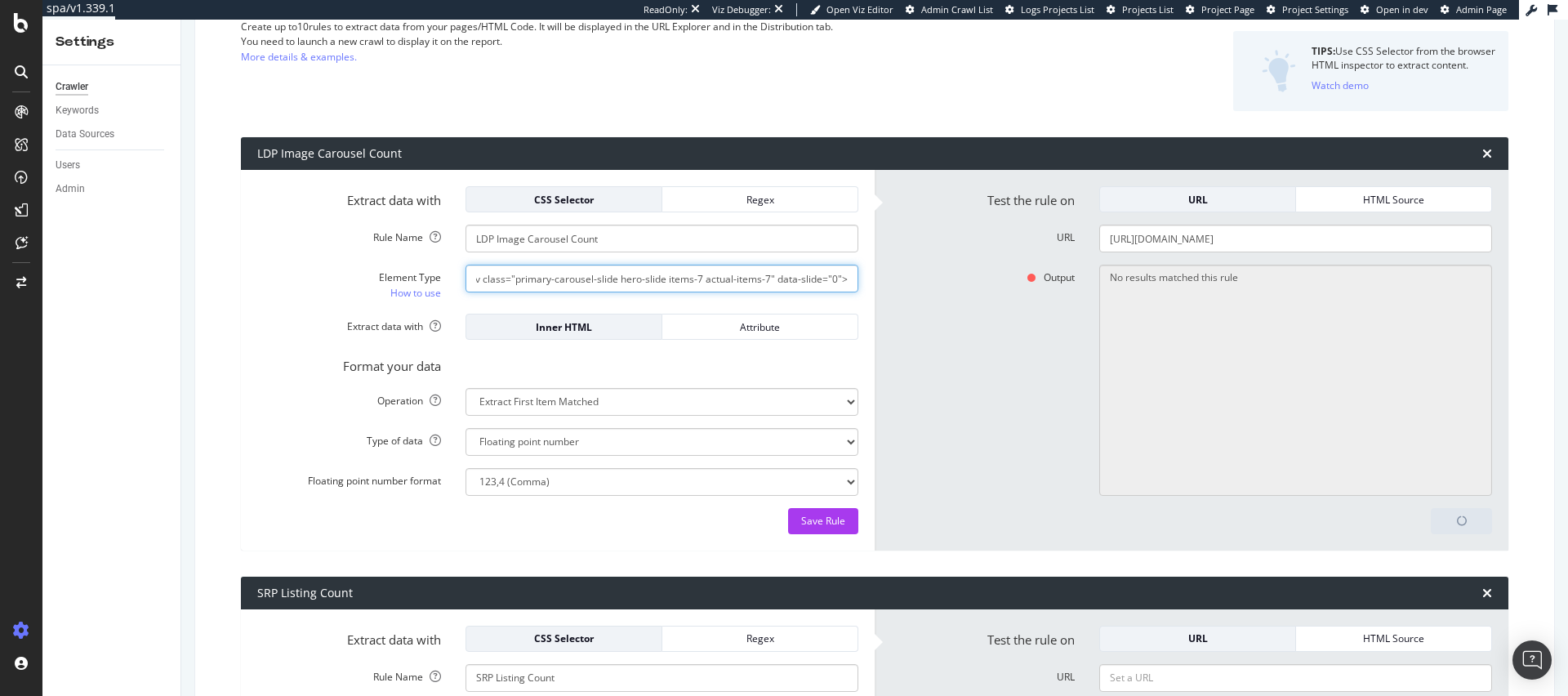
drag, startPoint x: 713, startPoint y: 281, endPoint x: 995, endPoint y: 293, distance: 282.3
click at [995, 293] on div "Extract data with CSS Selector Regex Rule Name LDP Image Carousel Count Element…" at bounding box center [874, 360] width 1268 height 381
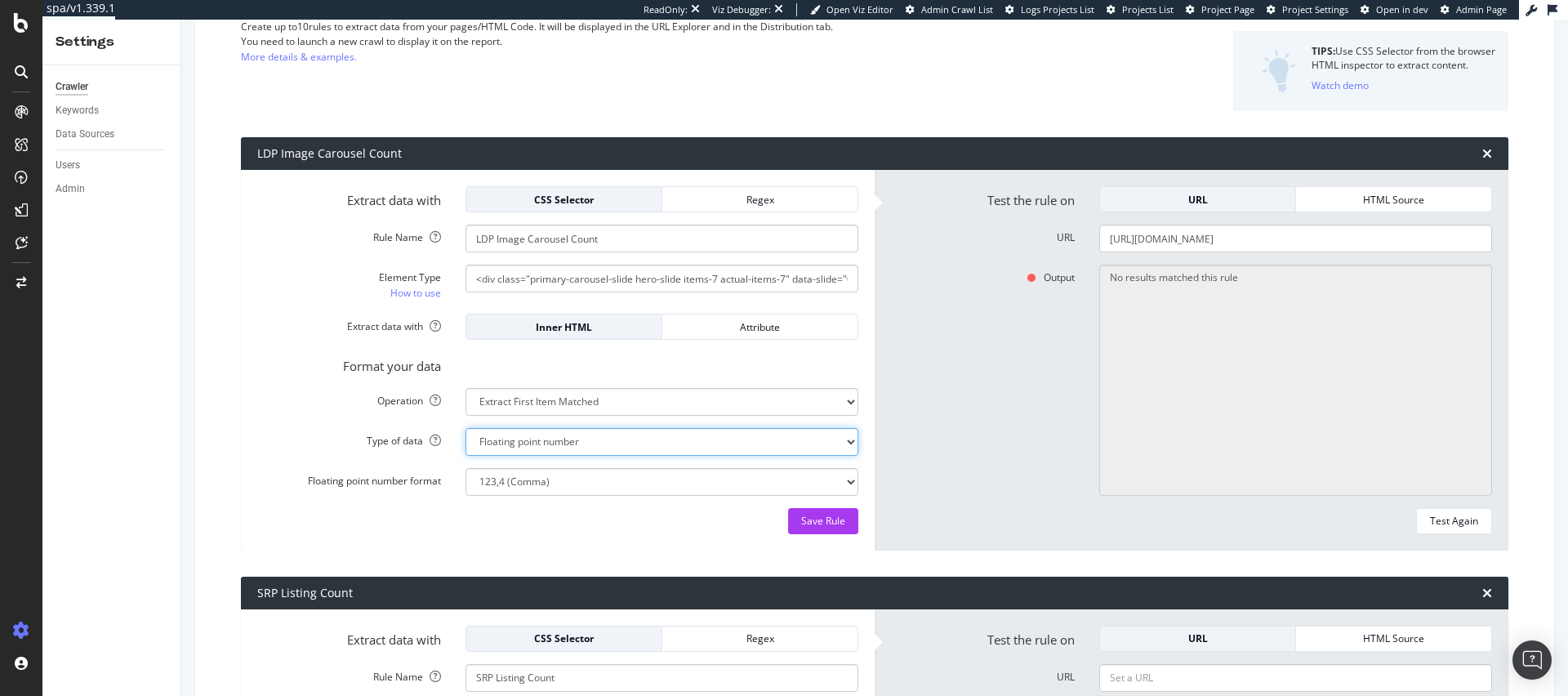
click at [564, 449] on select "Text Integer number Floating point number Date" at bounding box center [662, 442] width 393 height 28
select select "i"
click at [466, 428] on select "Text Integer number Floating point number Date" at bounding box center [662, 442] width 393 height 28
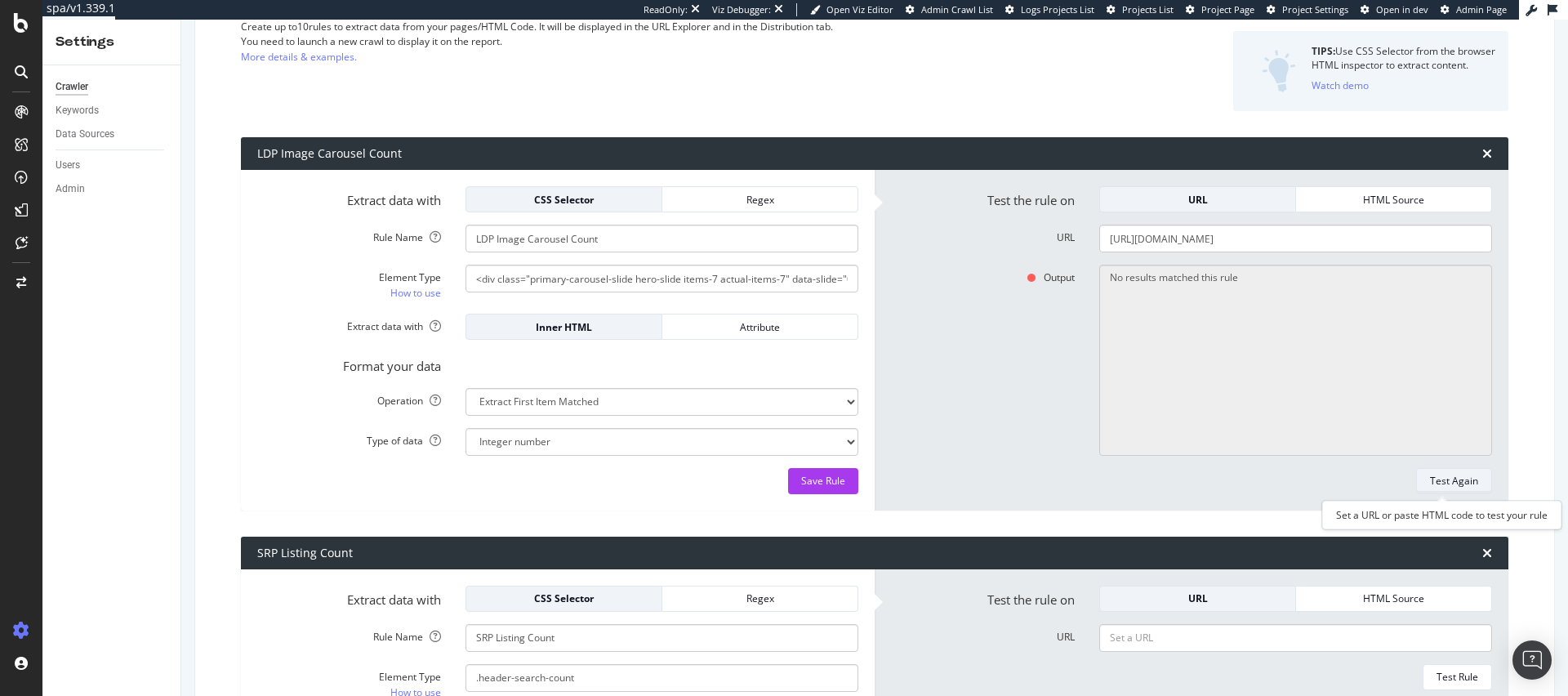
click at [1436, 485] on div "Test Again" at bounding box center [1454, 480] width 48 height 13
click at [703, 287] on input "<div class="primary-carousel-slide hero-slide items-7 actual-items-7" data-slid…" at bounding box center [662, 278] width 393 height 28
click at [601, 277] on input "<div class="primary-carousel-slide hero-slide items-7 actual-items-7" data-slid…" at bounding box center [662, 278] width 393 height 28
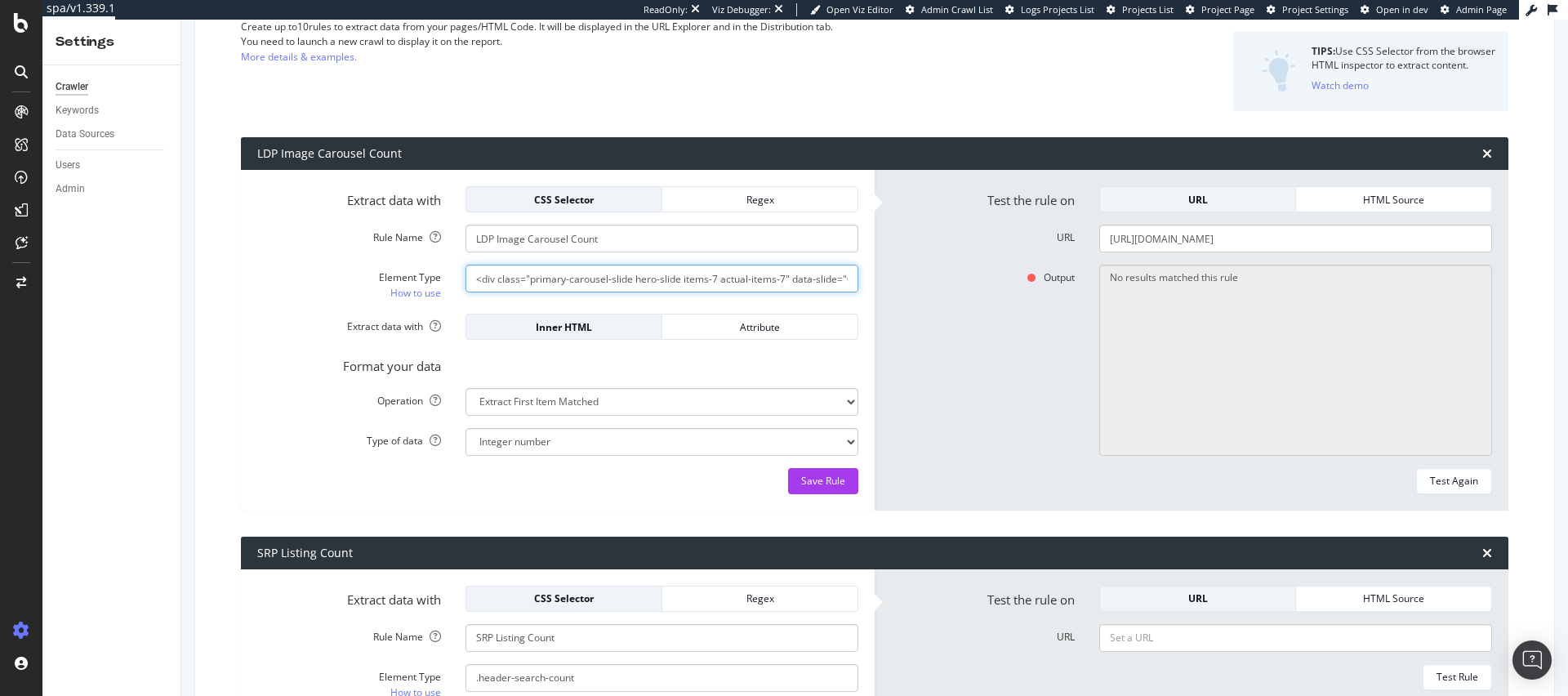
click at [601, 277] on input "<div class="primary-carousel-slide hero-slide items-7 actual-items-7" data-slid…" at bounding box center [662, 278] width 393 height 28
paste input "#gallery-primary-carousel > div > div:nth-child(1)"
type input "#gallery-primary-carousel > div > div:nth-child(1)"
click at [632, 482] on div "Save Rule" at bounding box center [557, 480] width 601 height 26
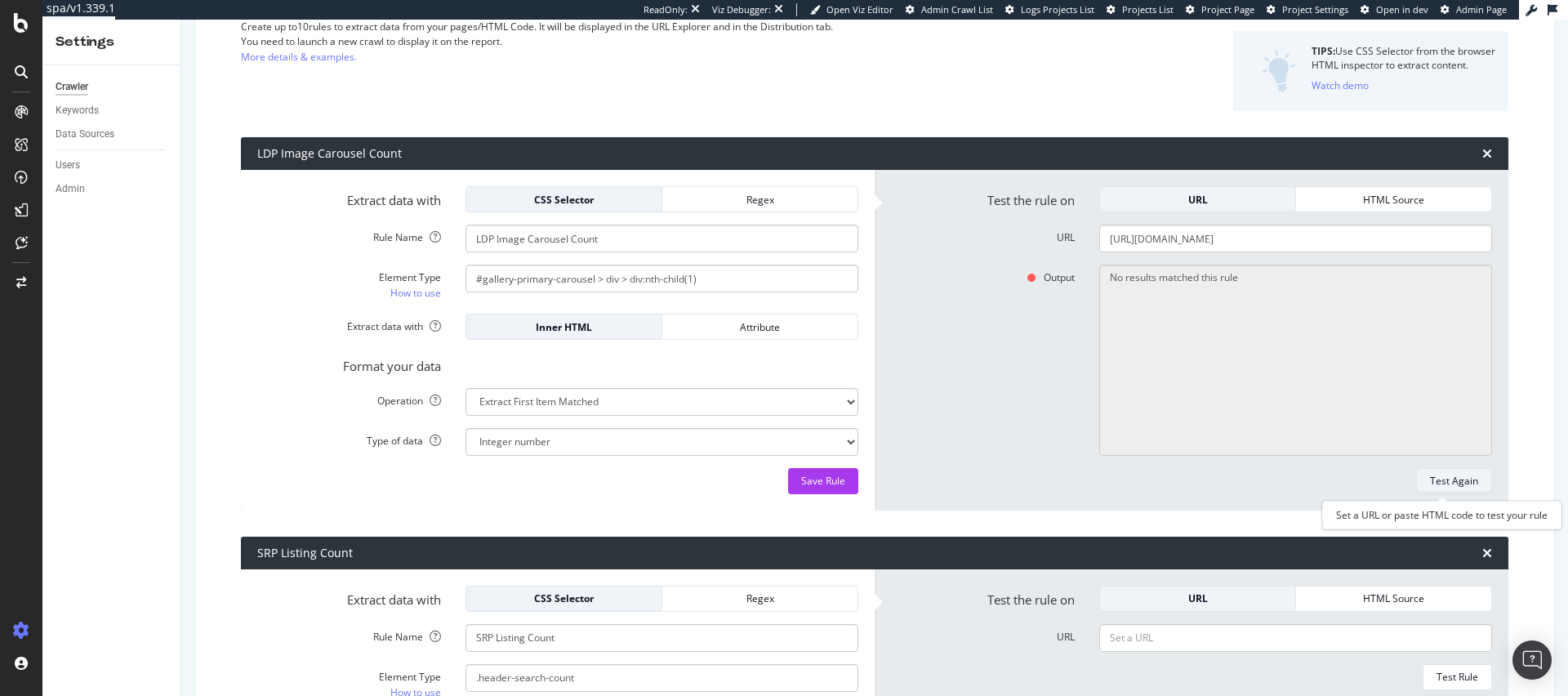
click at [1443, 481] on div "Test Again" at bounding box center [1454, 480] width 48 height 13
type textarea "Found element: , not the type INTEGER you asked."
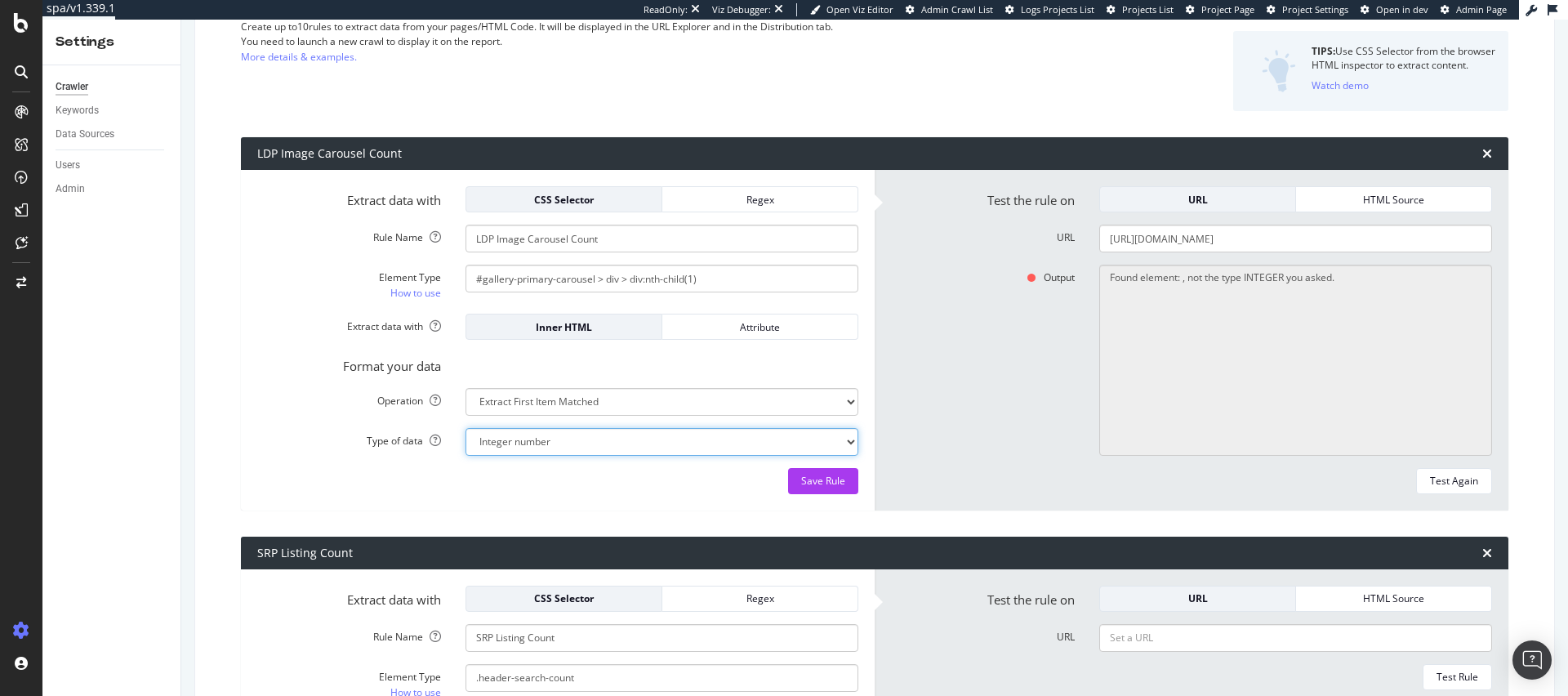
click at [664, 439] on select "Text Integer number Floating point number Date" at bounding box center [662, 442] width 393 height 28
select select "f"
click at [466, 428] on select "Text Integer number Floating point number Date" at bounding box center [662, 442] width 393 height 28
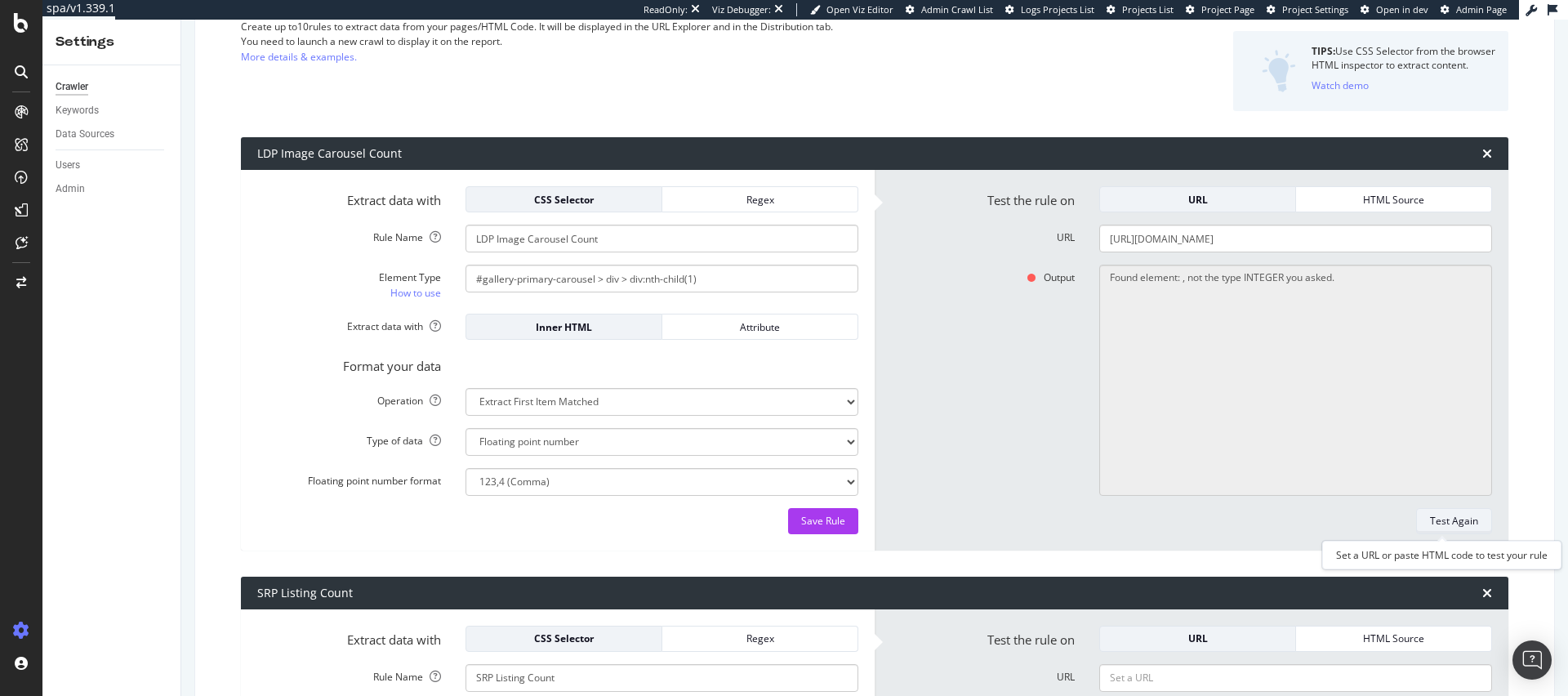
click at [1438, 521] on div "Test Again" at bounding box center [1454, 520] width 48 height 13
type textarea "Found element: , not the type FLOAT you asked."
click at [670, 476] on select "123,4 (Comma) 123.4 (Period) 123-4 (Dash) 123_4 (Underscore) 123;4 (Semicolon) …" at bounding box center [662, 481] width 393 height 28
select select "p"
click at [466, 468] on select "123,4 (Comma) 123.4 (Period) 123-4 (Dash) 123_4 (Underscore) 123;4 (Semicolon) …" at bounding box center [662, 481] width 393 height 28
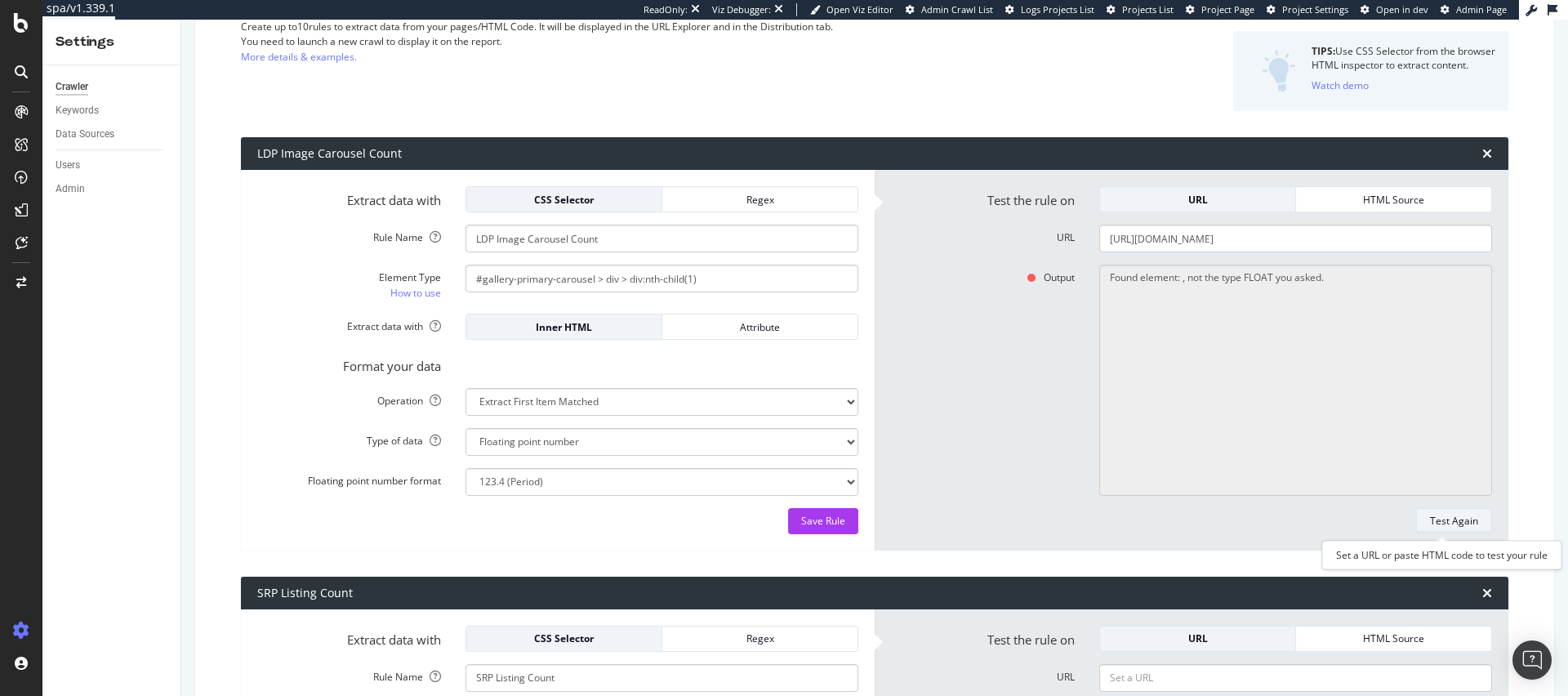
click at [1446, 525] on div "Test Again" at bounding box center [1454, 520] width 48 height 13
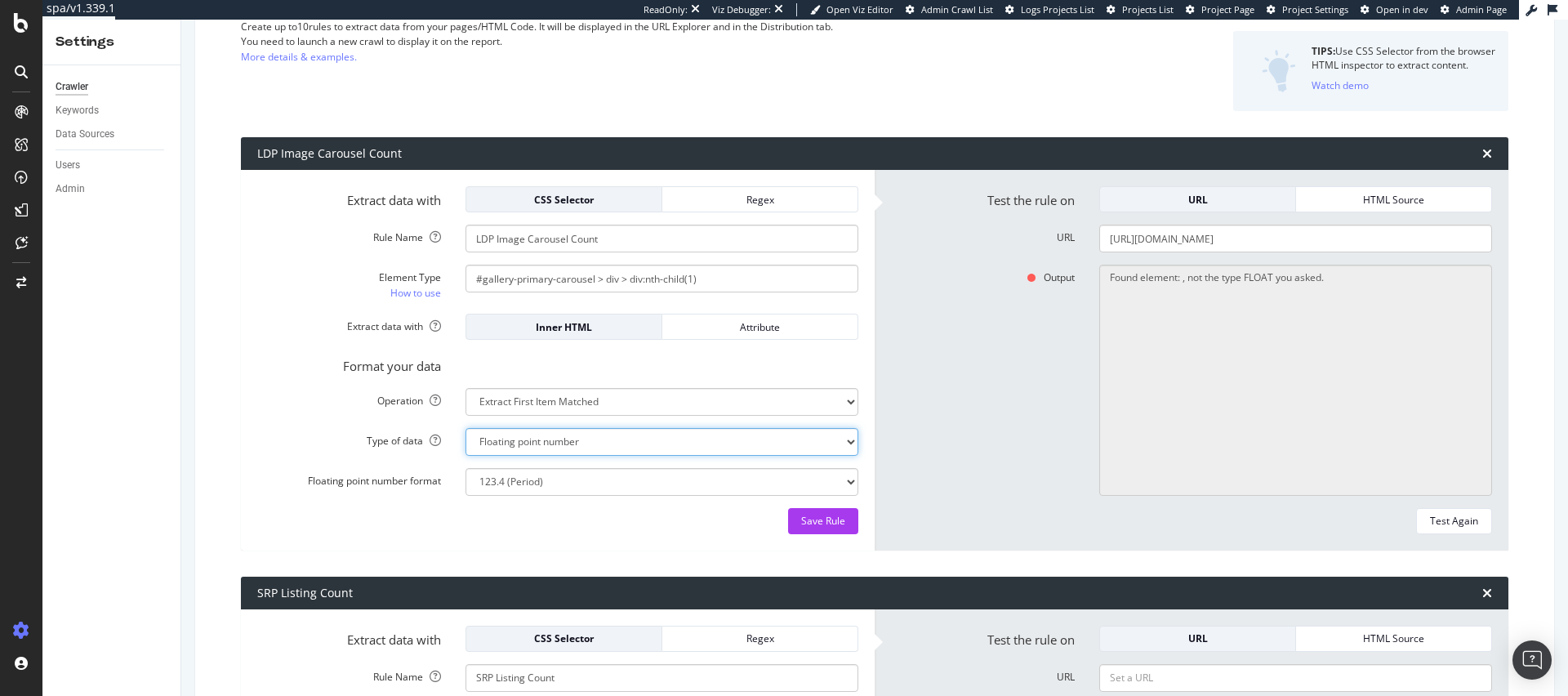
click at [615, 437] on select "Text Integer number Floating point number Date" at bounding box center [662, 442] width 393 height 28
click at [466, 428] on select "Text Integer number Floating point number Date" at bounding box center [662, 442] width 393 height 28
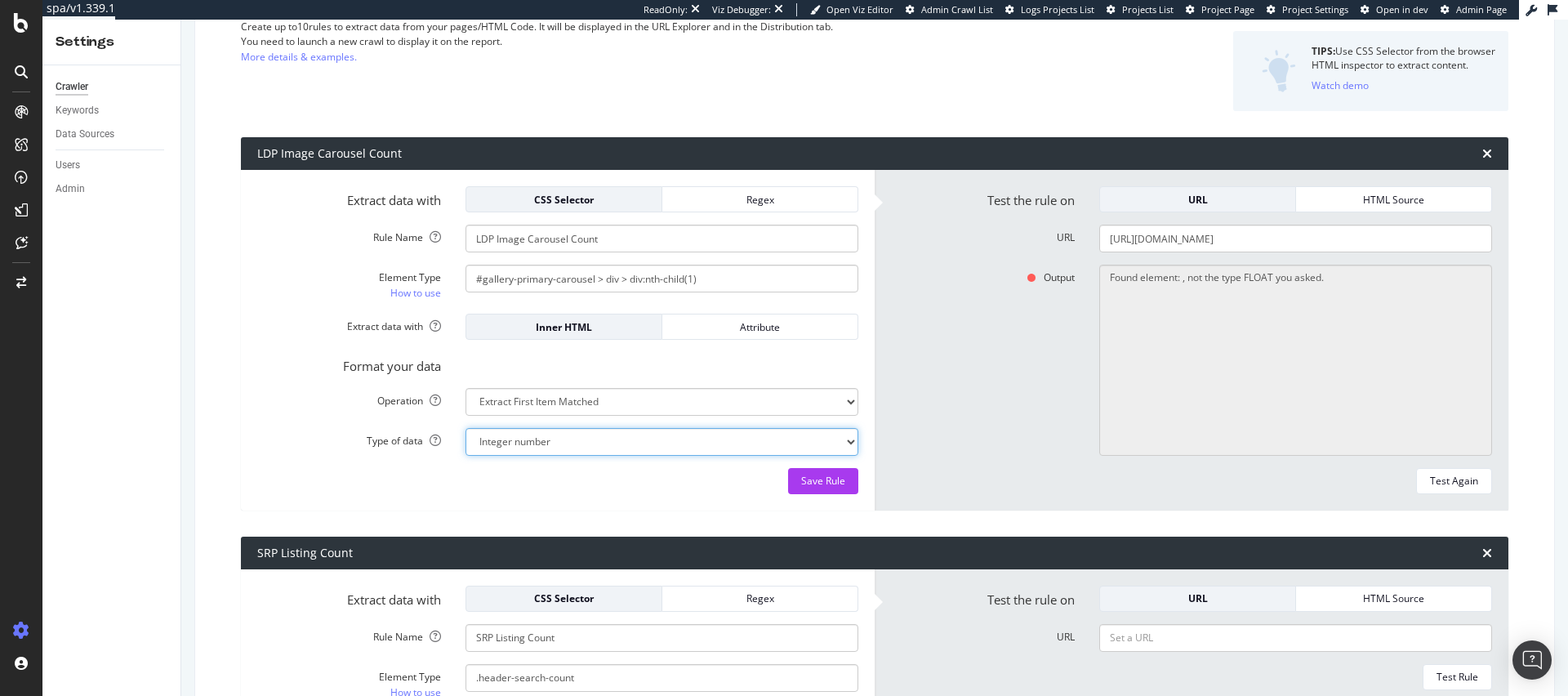
click at [749, 450] on select "Text Integer number Floating point number Date" at bounding box center [662, 442] width 393 height 28
click at [466, 428] on select "Text Integer number Floating point number Date" at bounding box center [662, 442] width 393 height 28
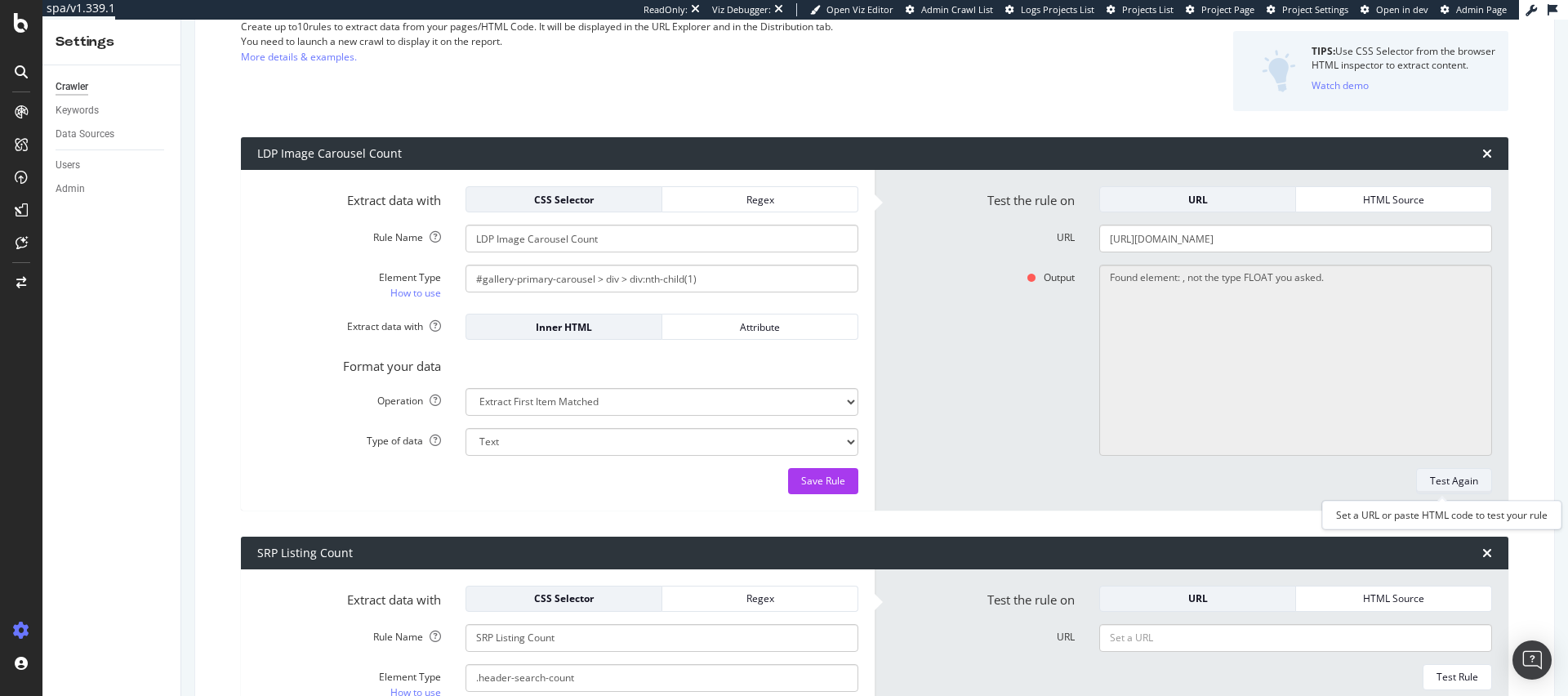
click at [1430, 483] on div "Test Again" at bounding box center [1454, 480] width 48 height 13
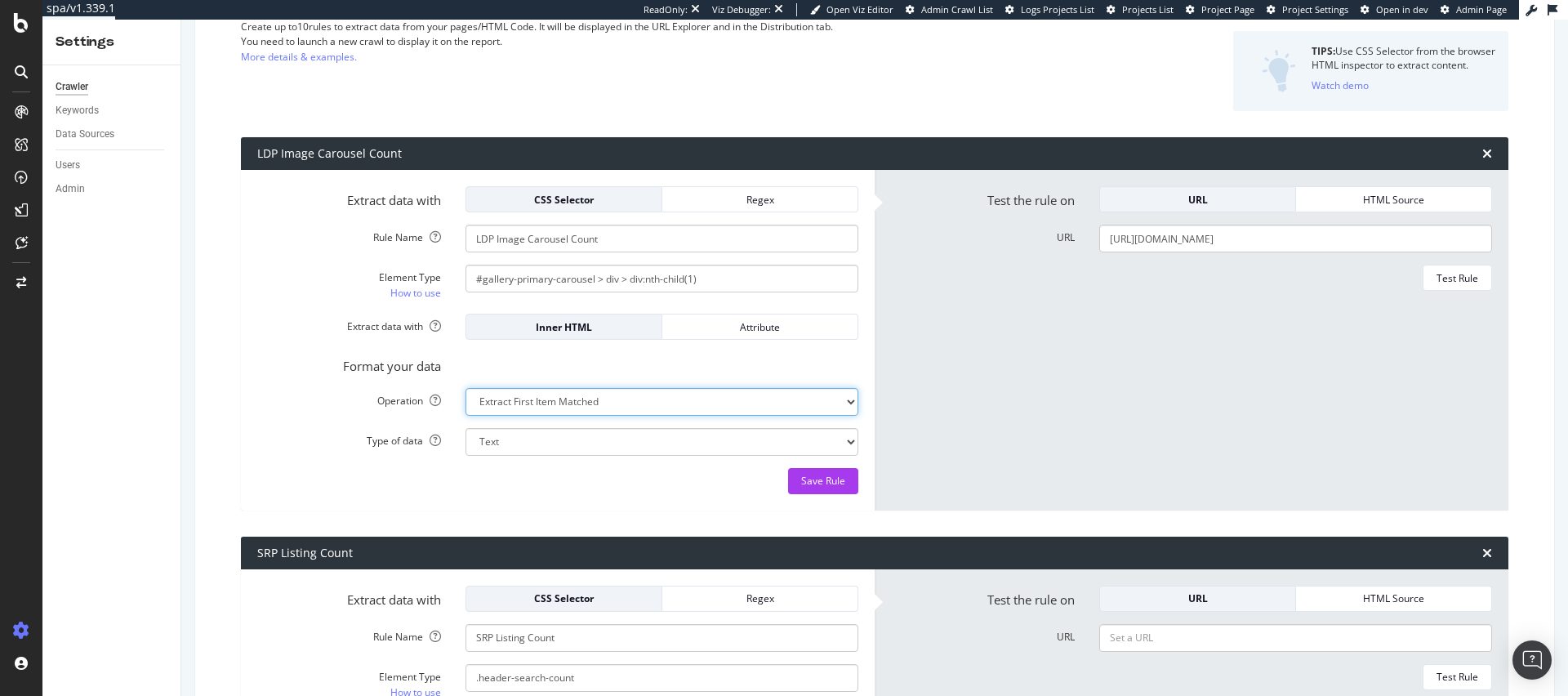
click at [559, 411] on select "Extract First Item Matched Extract First 3 Items Matched Count Number of Occure…" at bounding box center [662, 401] width 393 height 28
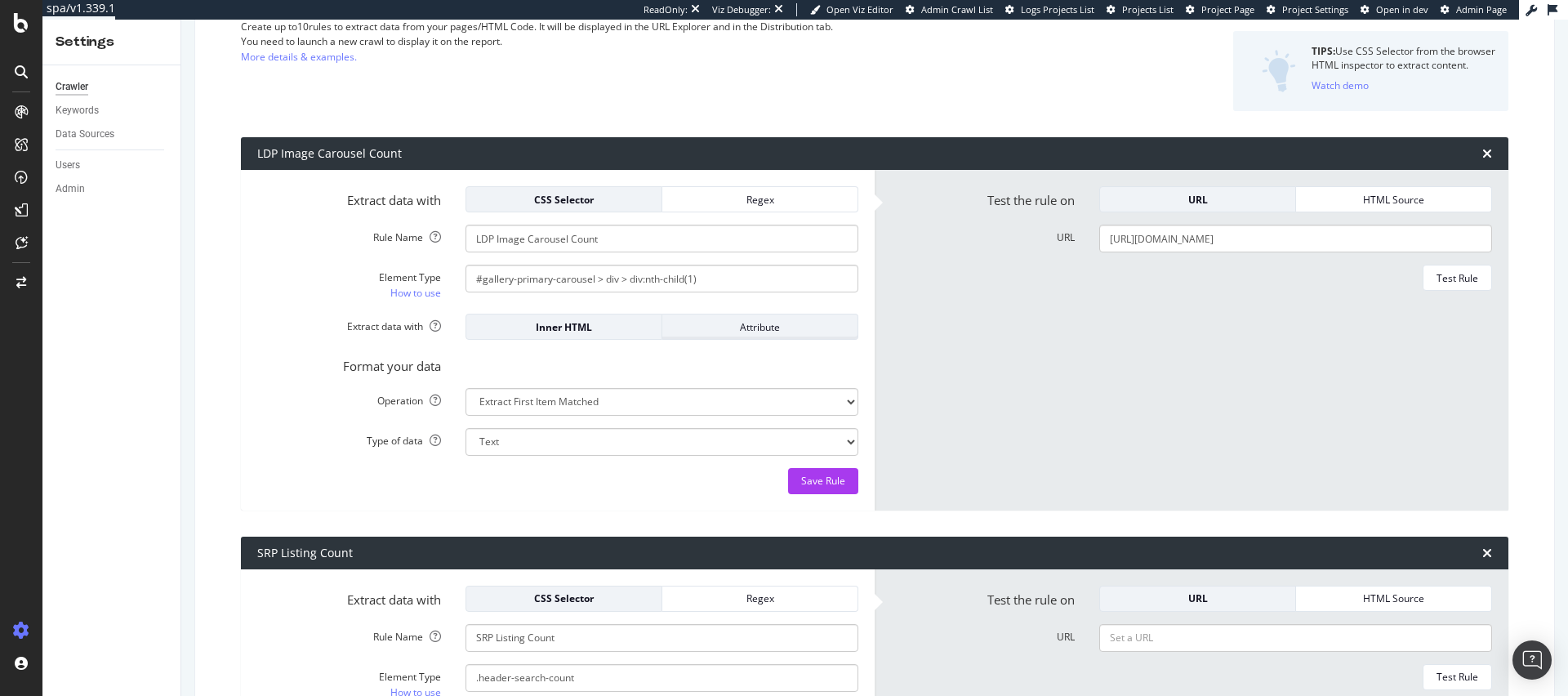
click at [710, 323] on div "Attribute" at bounding box center [760, 326] width 169 height 13
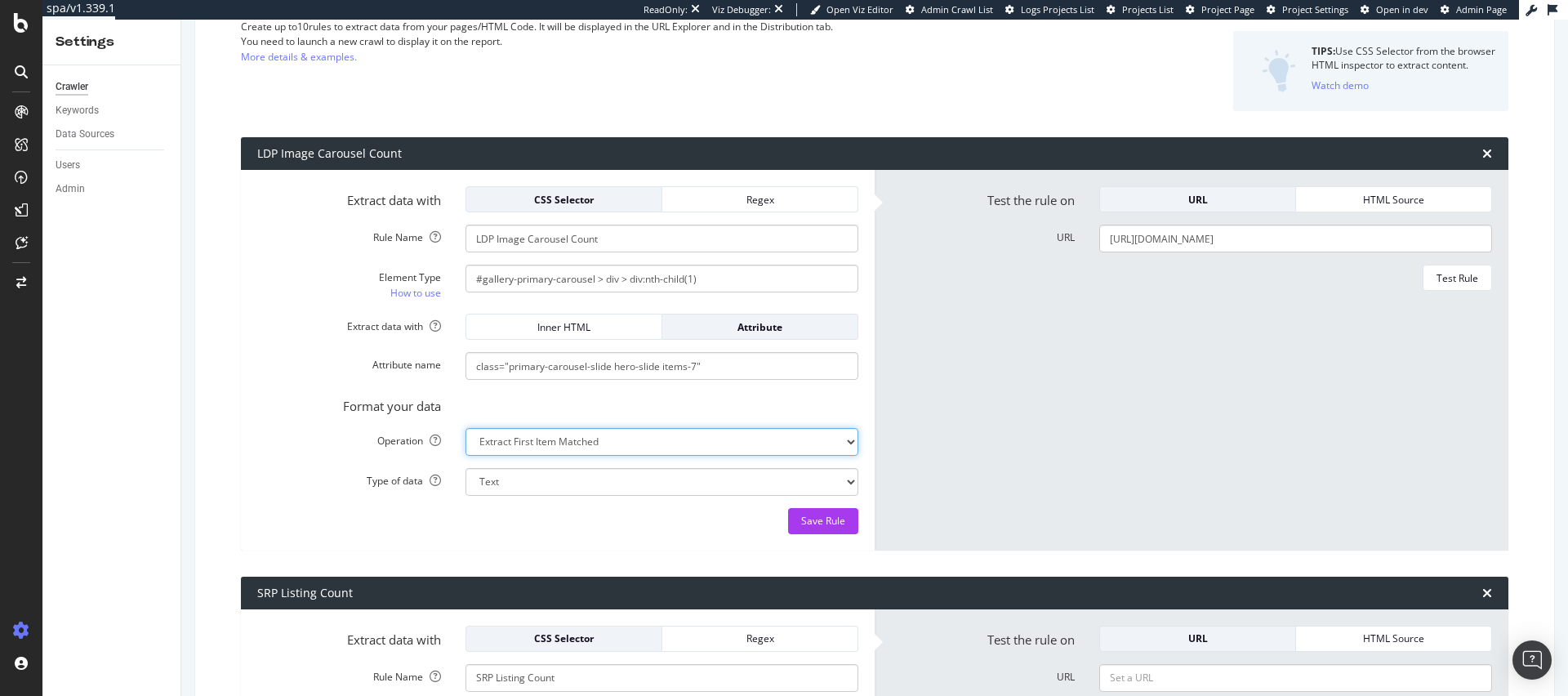
click at [716, 444] on select "Extract First Item Matched Extract First 3 Items Matched Count Number of Occure…" at bounding box center [662, 442] width 393 height 28
click at [466, 428] on select "Extract First Item Matched Extract First 3 Items Matched Count Number of Occure…" at bounding box center [662, 442] width 393 height 28
click at [710, 477] on select "Text Integer number Floating point number Date" at bounding box center [662, 481] width 393 height 28
select select "i"
click at [466, 468] on select "Text Integer number Floating point number Date" at bounding box center [662, 481] width 393 height 28
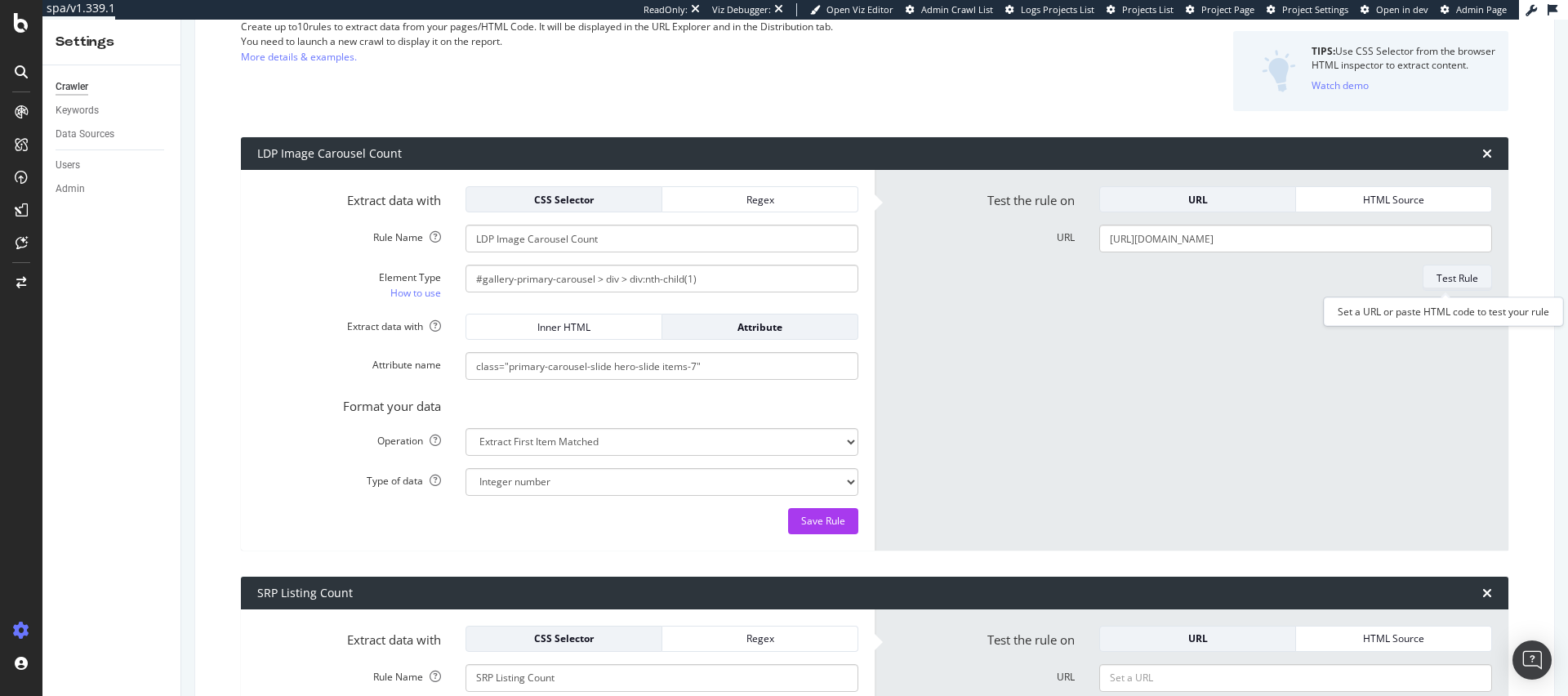
click at [1437, 280] on div "Test Rule" at bounding box center [1458, 278] width 41 height 13
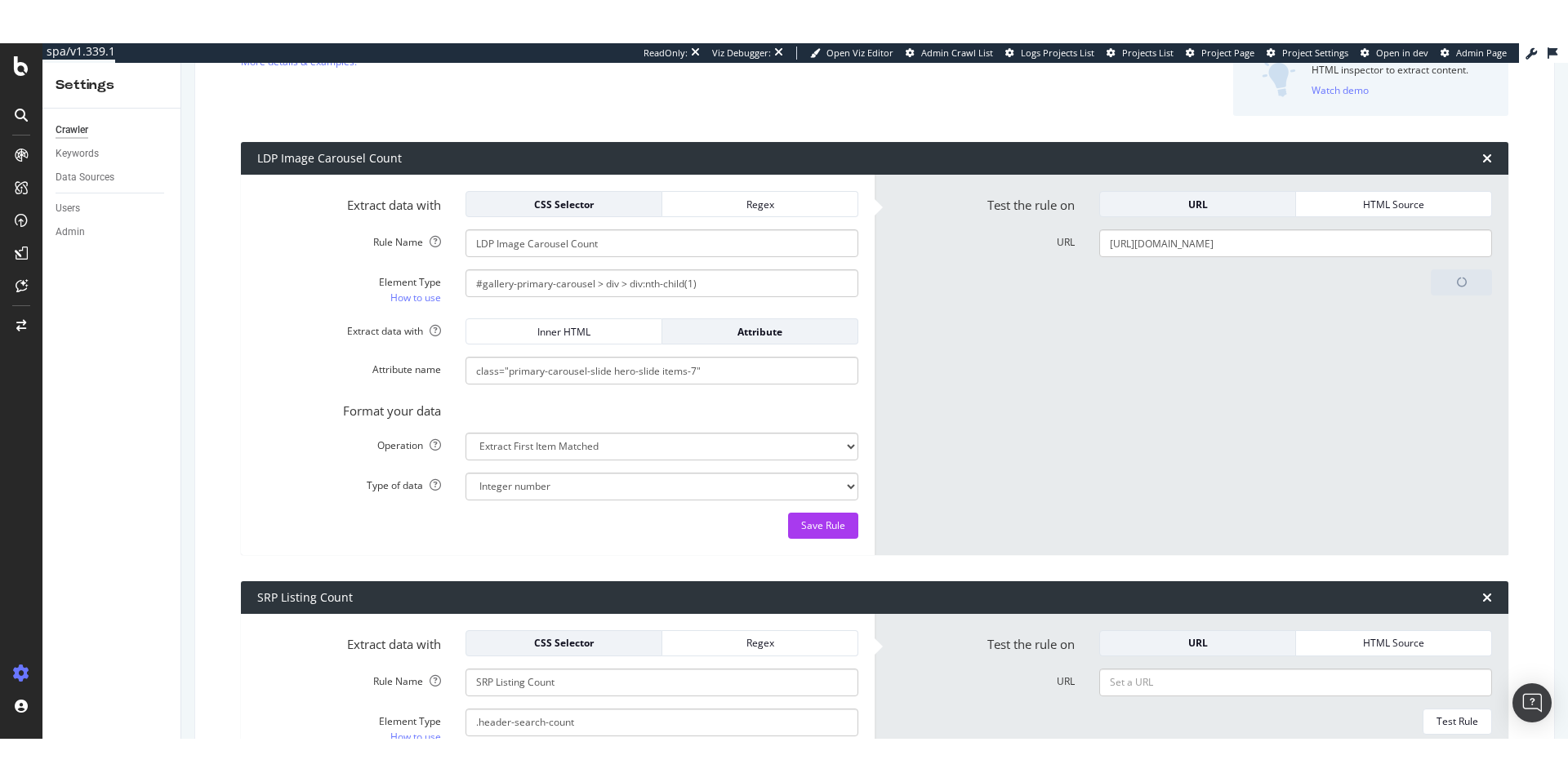
scroll to position [190, 0]
